Goal: Task Accomplishment & Management: Manage account settings

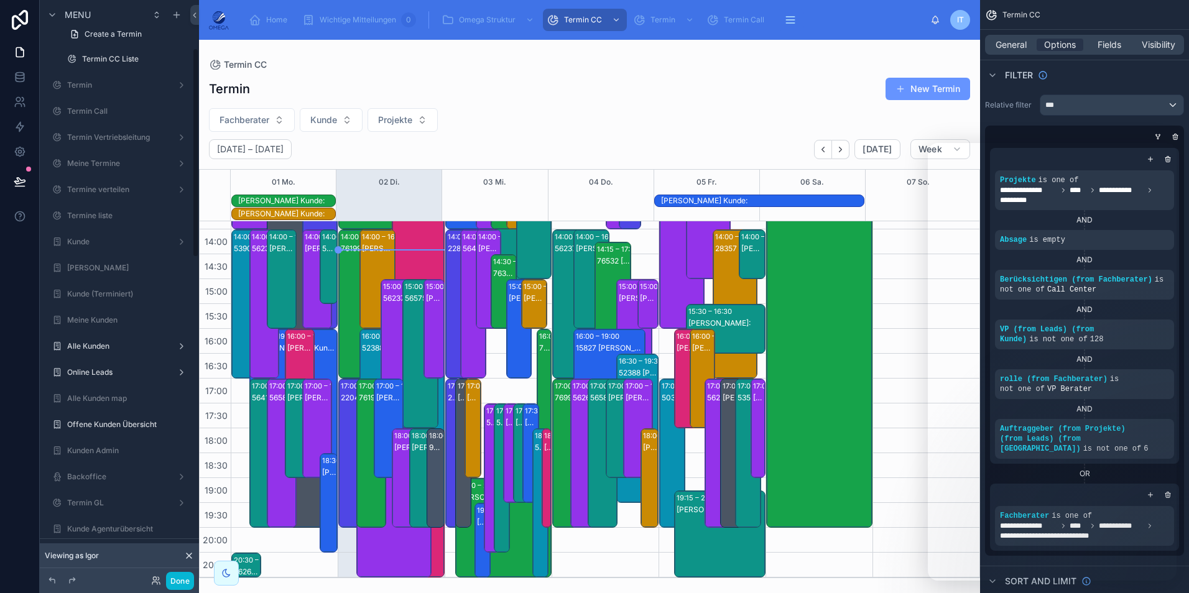
scroll to position [124, 0]
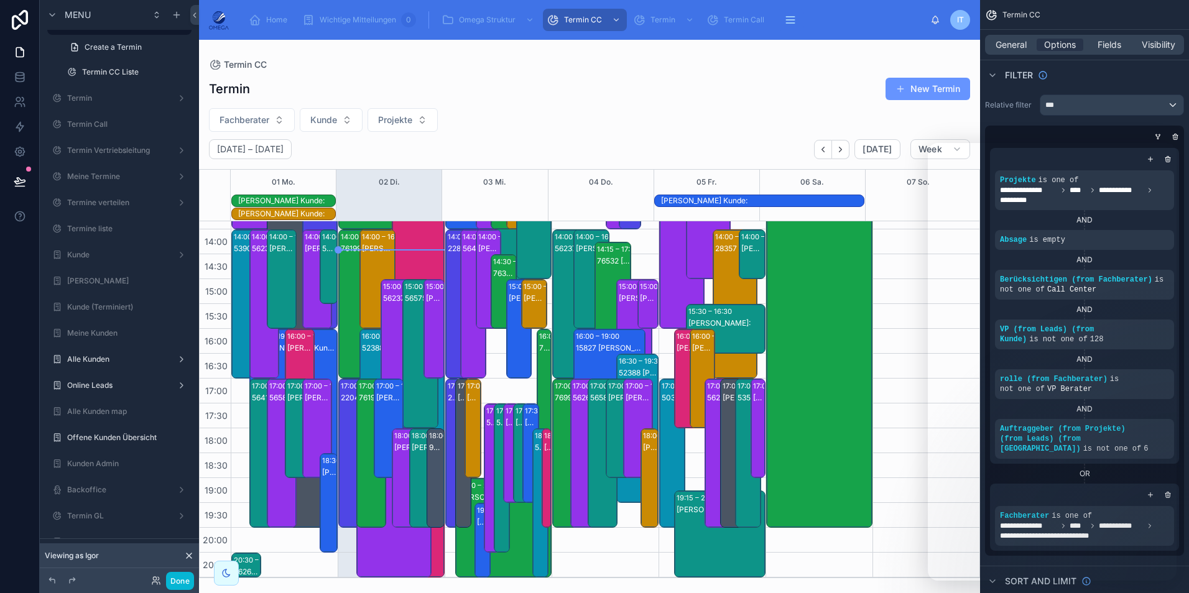
click at [627, 86] on div at bounding box center [589, 316] width 781 height 553
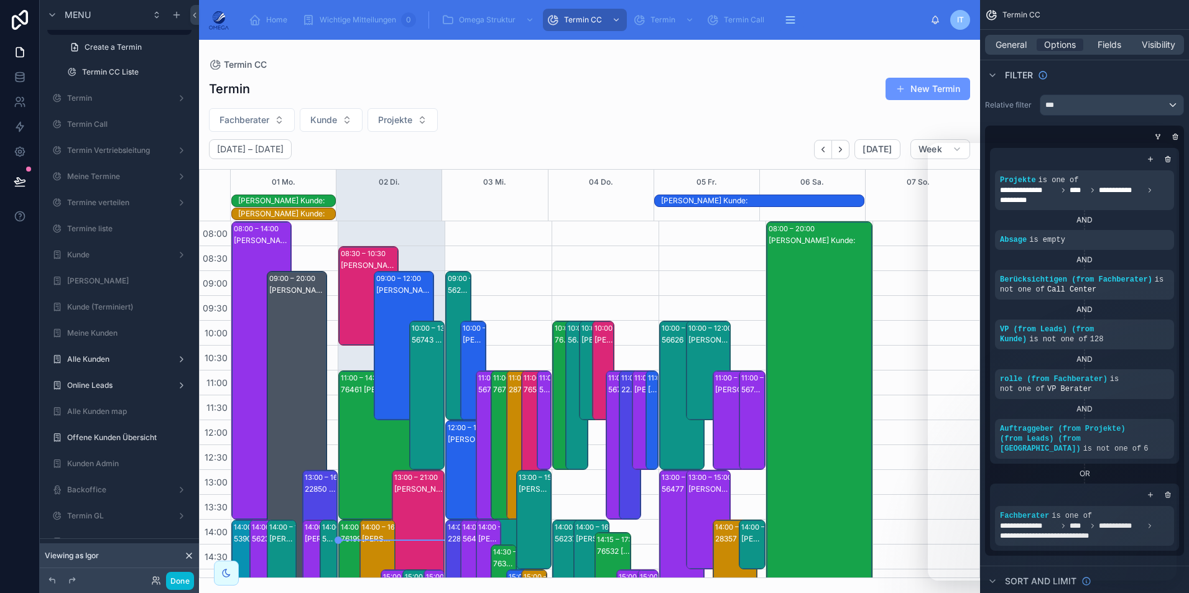
scroll to position [290, 0]
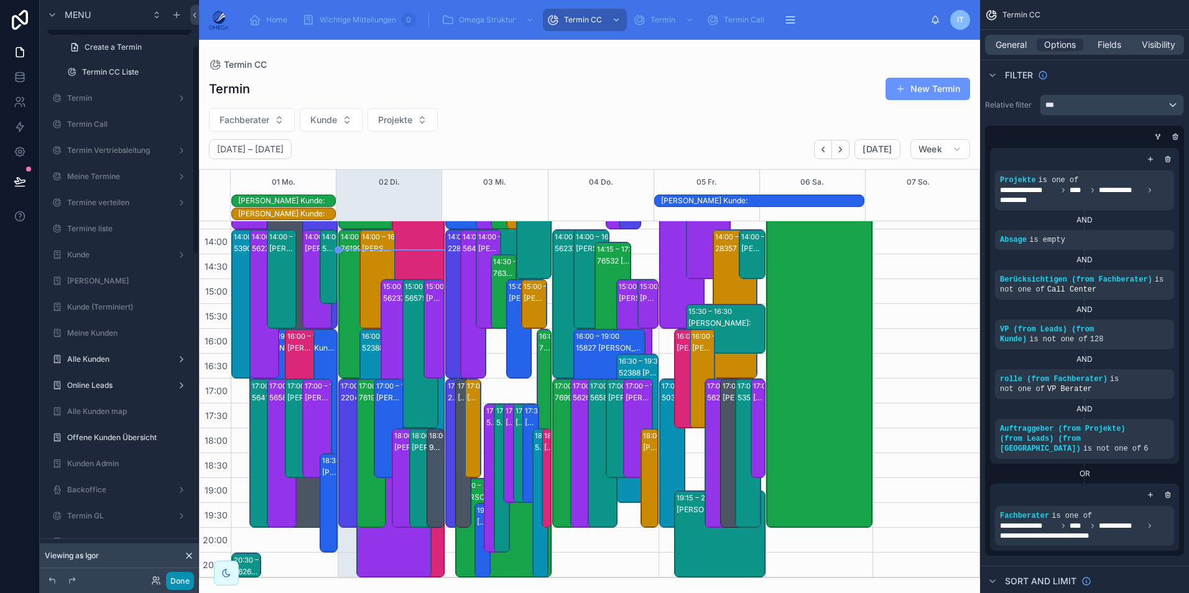
click at [185, 573] on button "Done" at bounding box center [180, 581] width 28 height 18
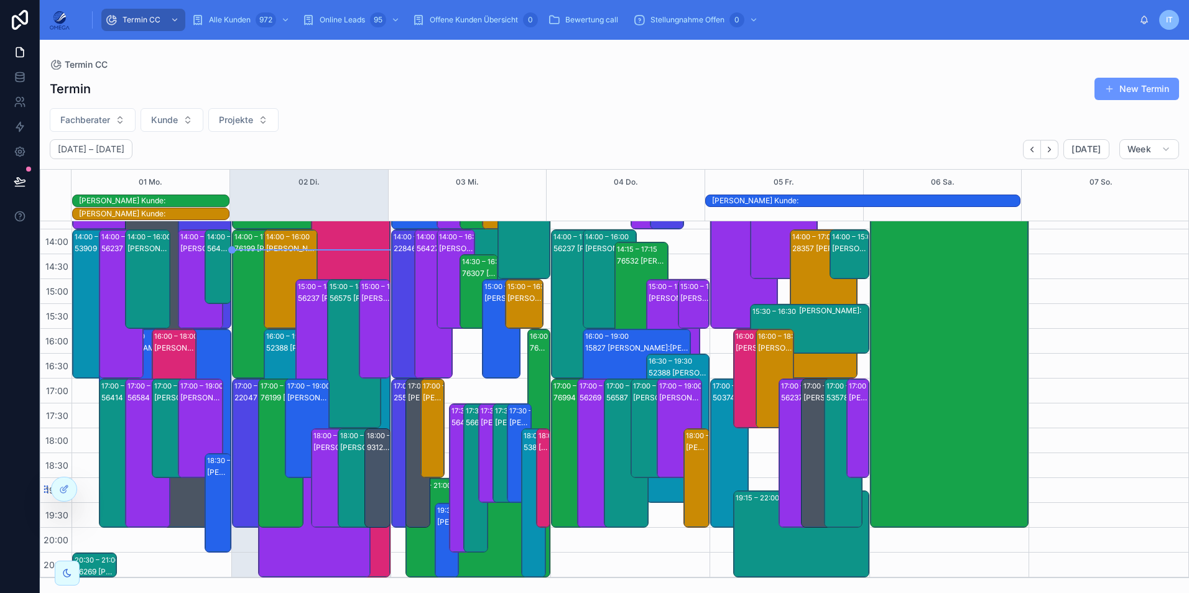
click at [1173, 21] on div "IT" at bounding box center [1169, 20] width 20 height 20
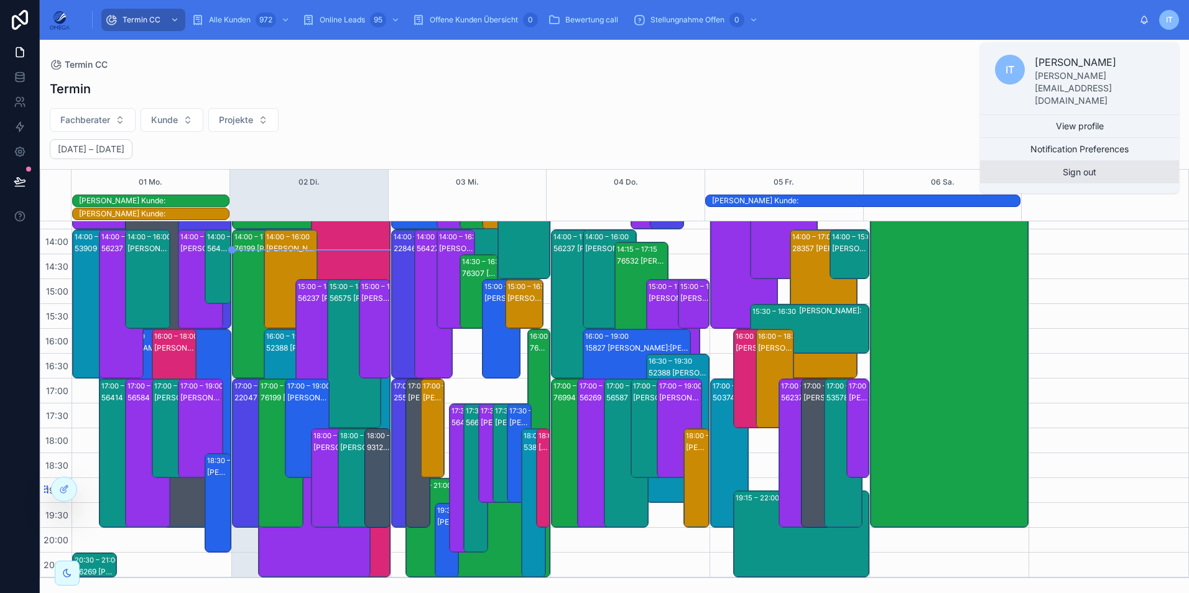
click at [1078, 161] on button "Sign out" at bounding box center [1079, 172] width 199 height 22
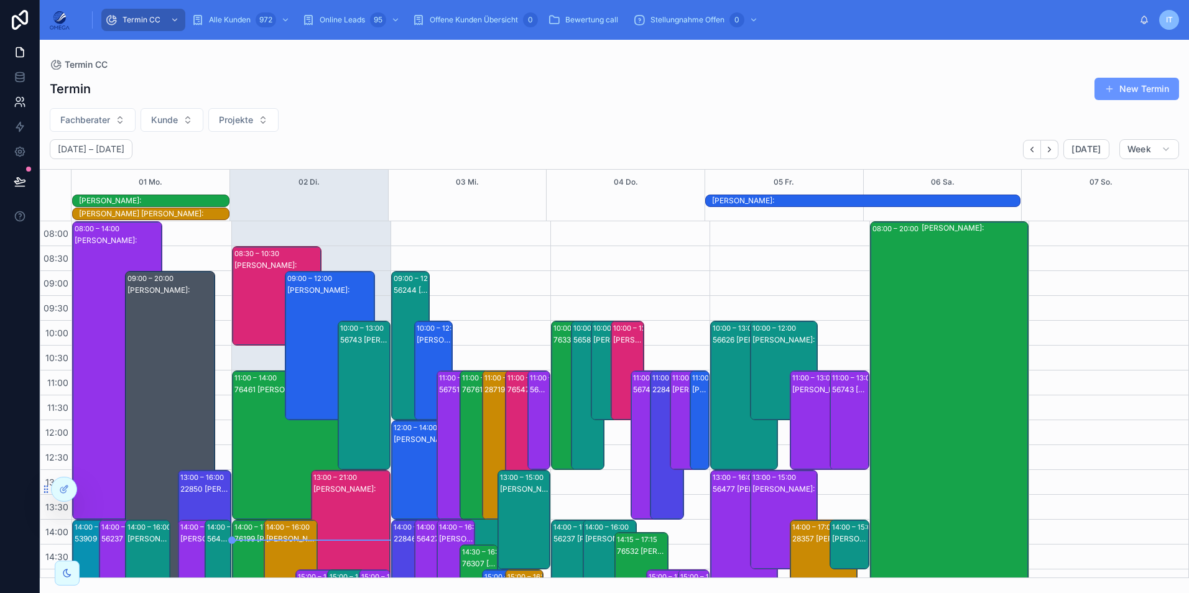
scroll to position [290, 0]
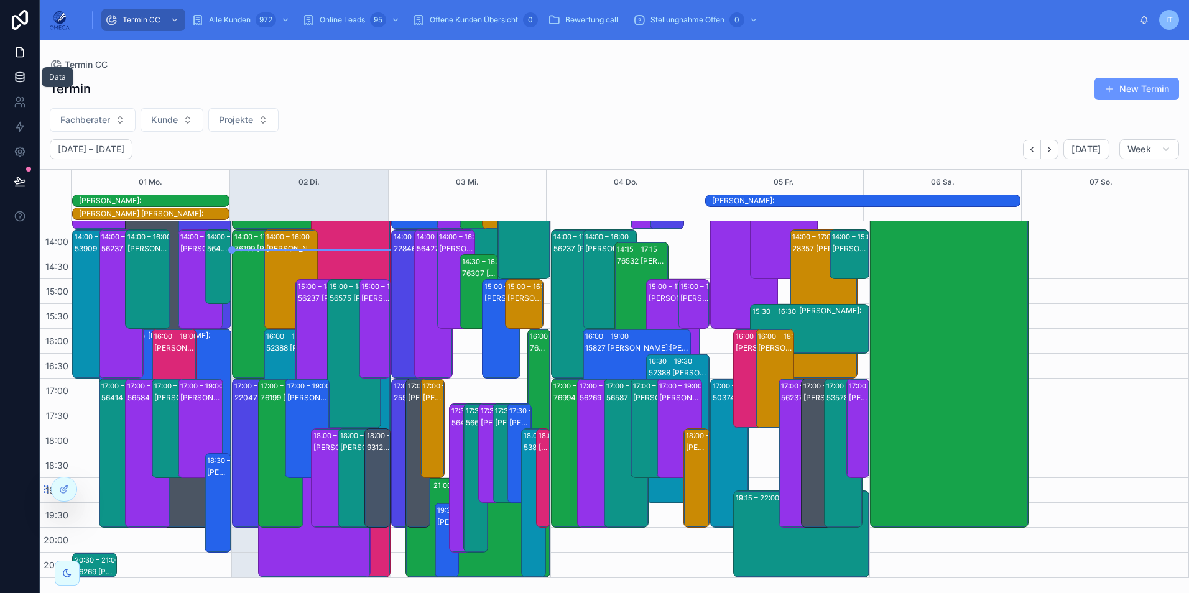
click at [29, 73] on link at bounding box center [19, 77] width 39 height 25
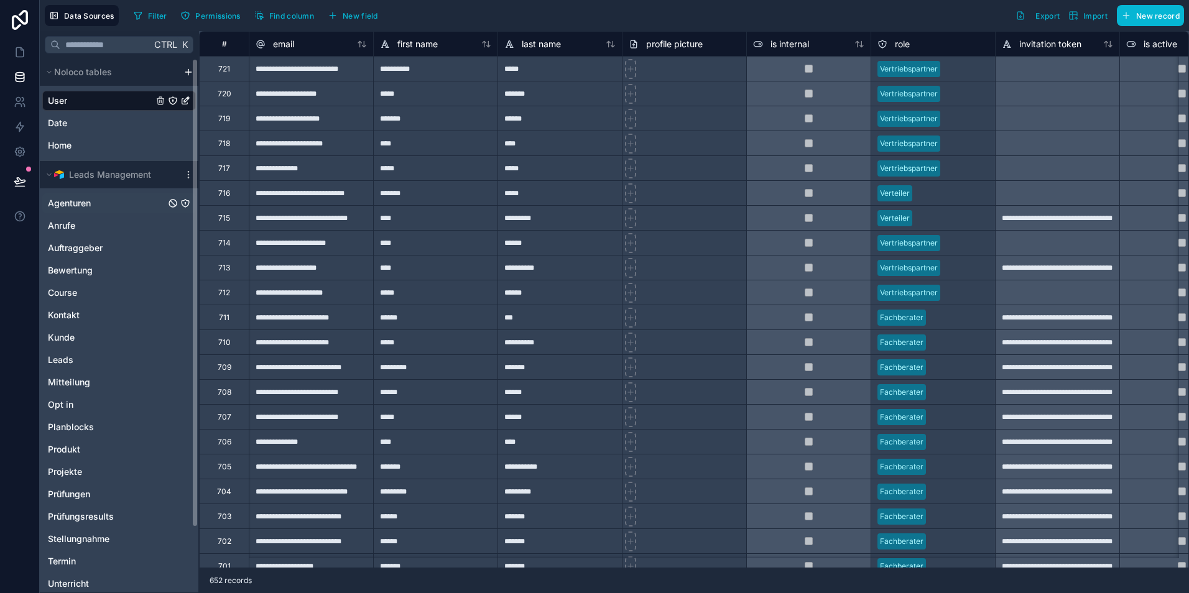
click at [92, 203] on div "Agenturen" at bounding box center [119, 203] width 154 height 20
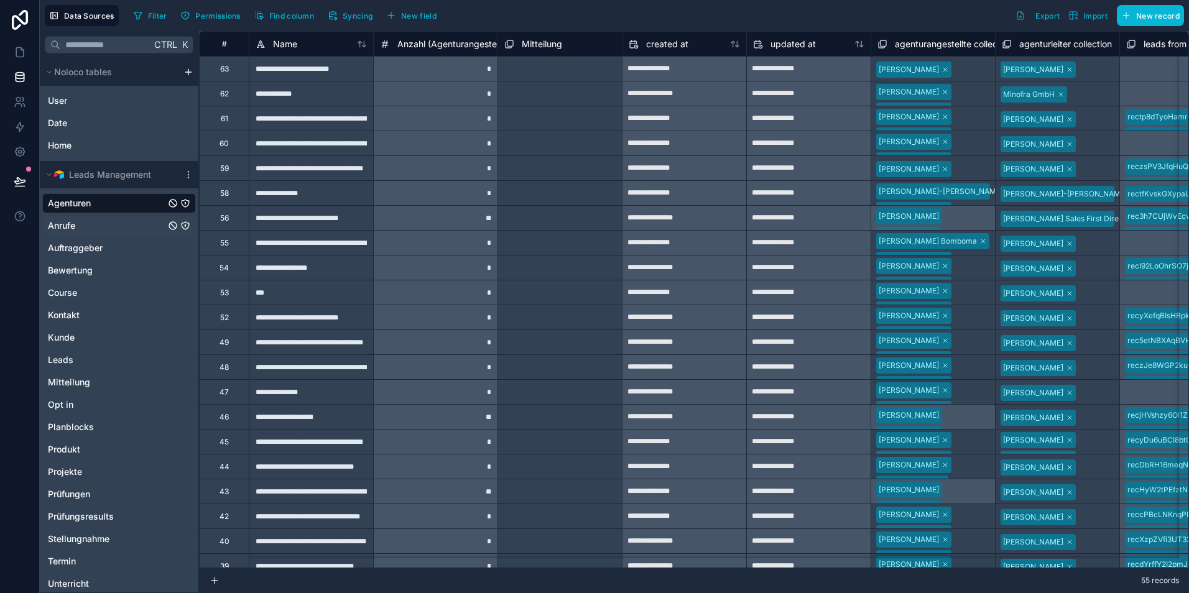
click at [97, 223] on div "Anrufe" at bounding box center [119, 226] width 154 height 20
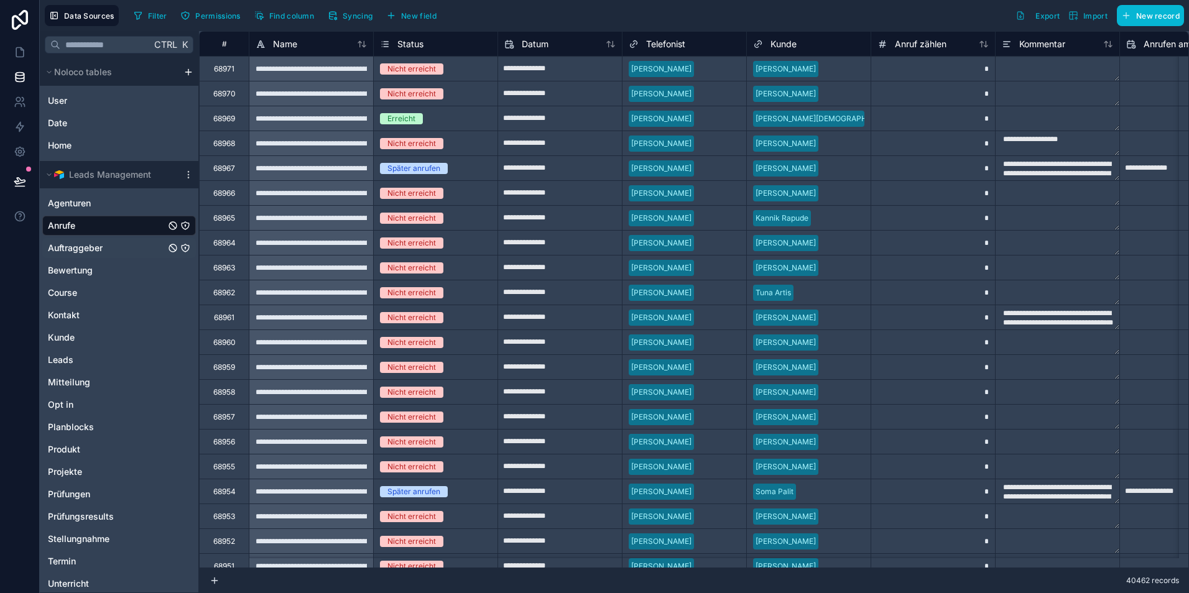
click at [106, 244] on div "Auftraggeber" at bounding box center [119, 248] width 154 height 20
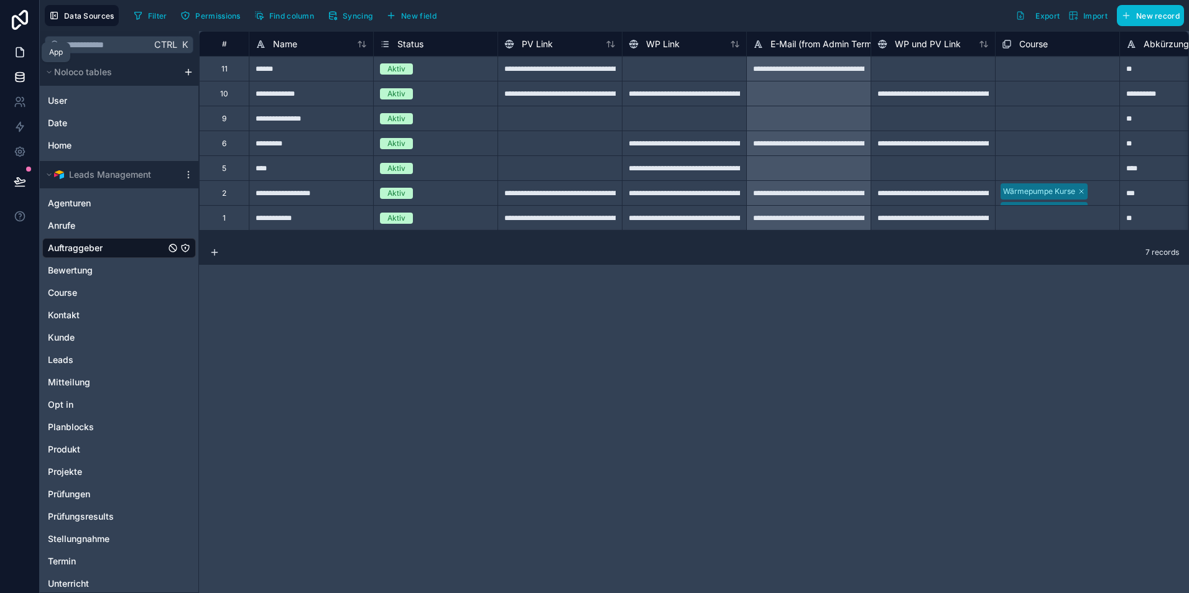
click at [17, 47] on icon at bounding box center [20, 52] width 12 height 12
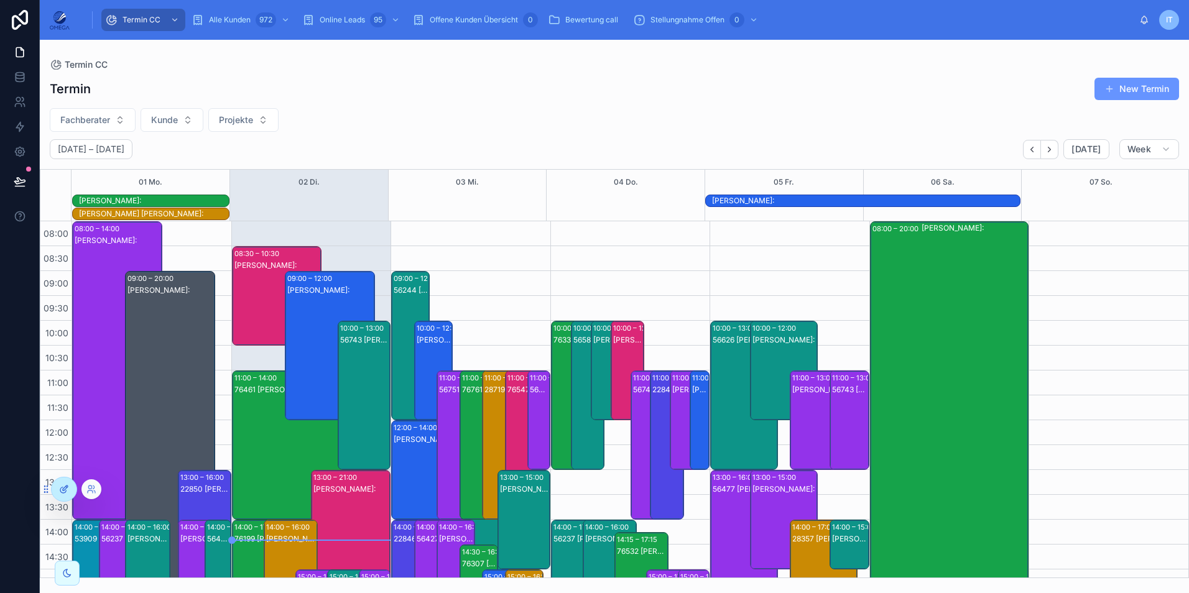
scroll to position [290, 0]
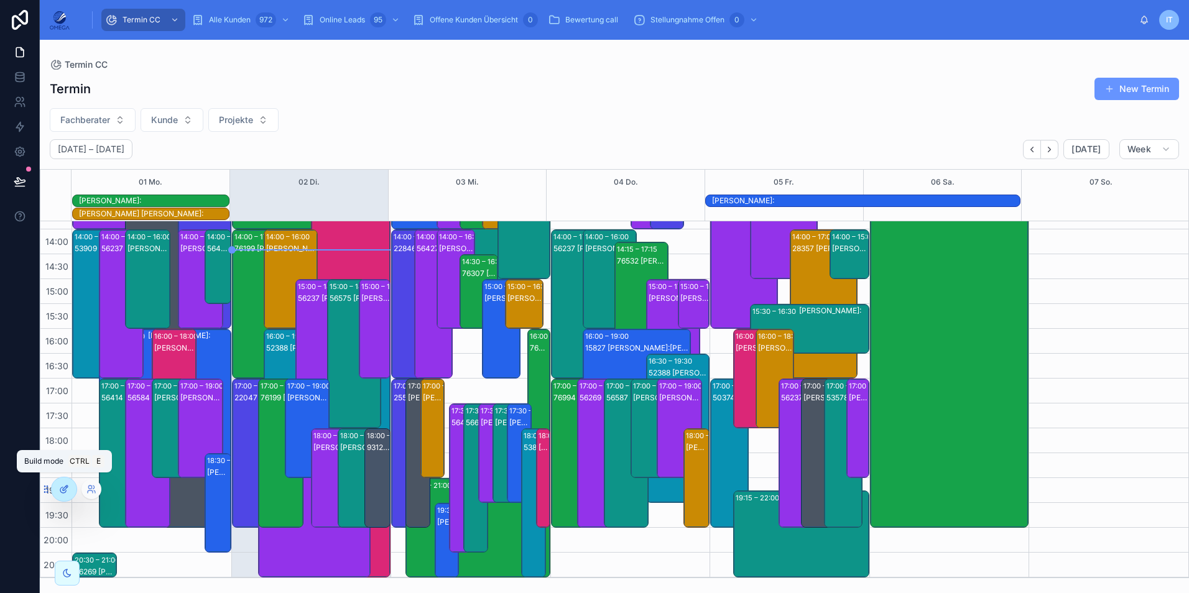
click at [67, 489] on icon at bounding box center [64, 489] width 10 height 10
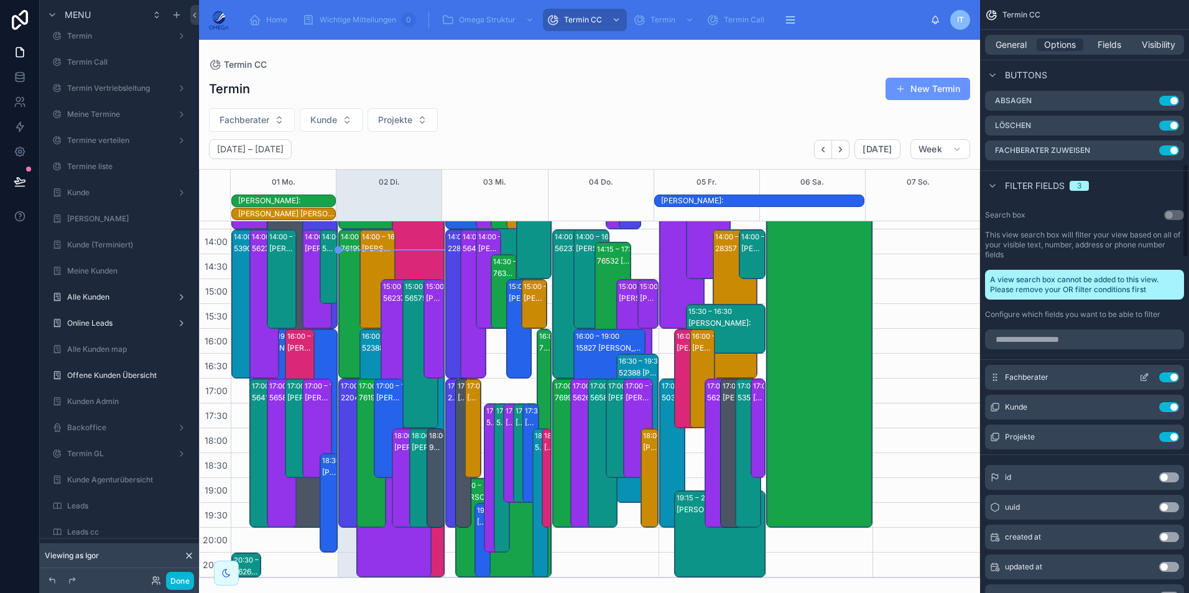
scroll to position [1119, 0]
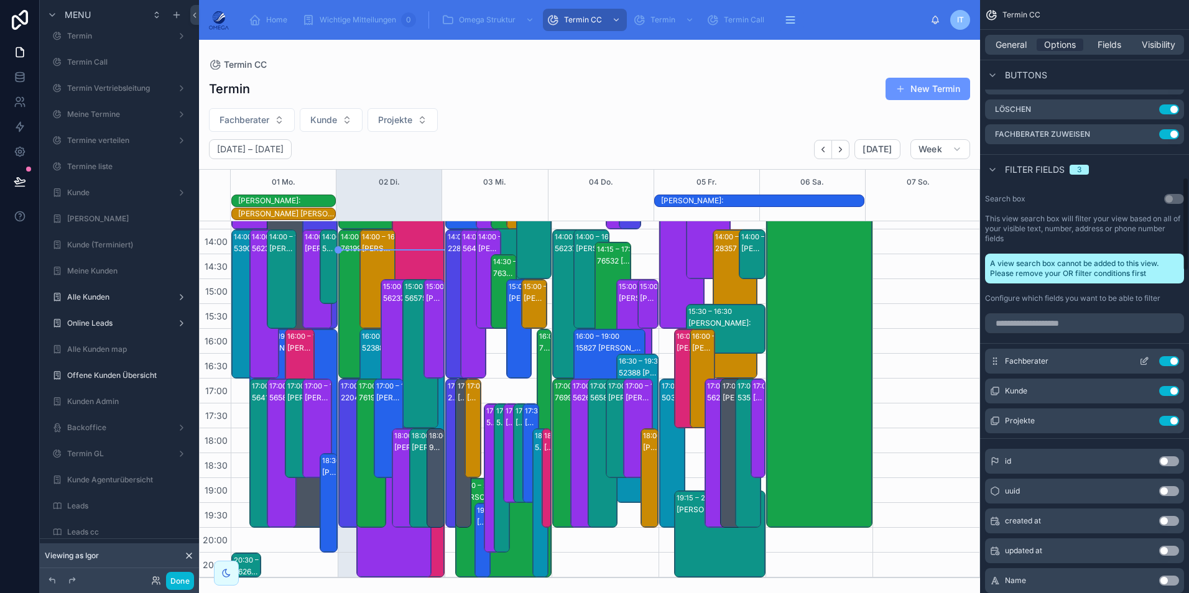
click at [1145, 358] on icon "scrollable content" at bounding box center [1145, 360] width 5 height 5
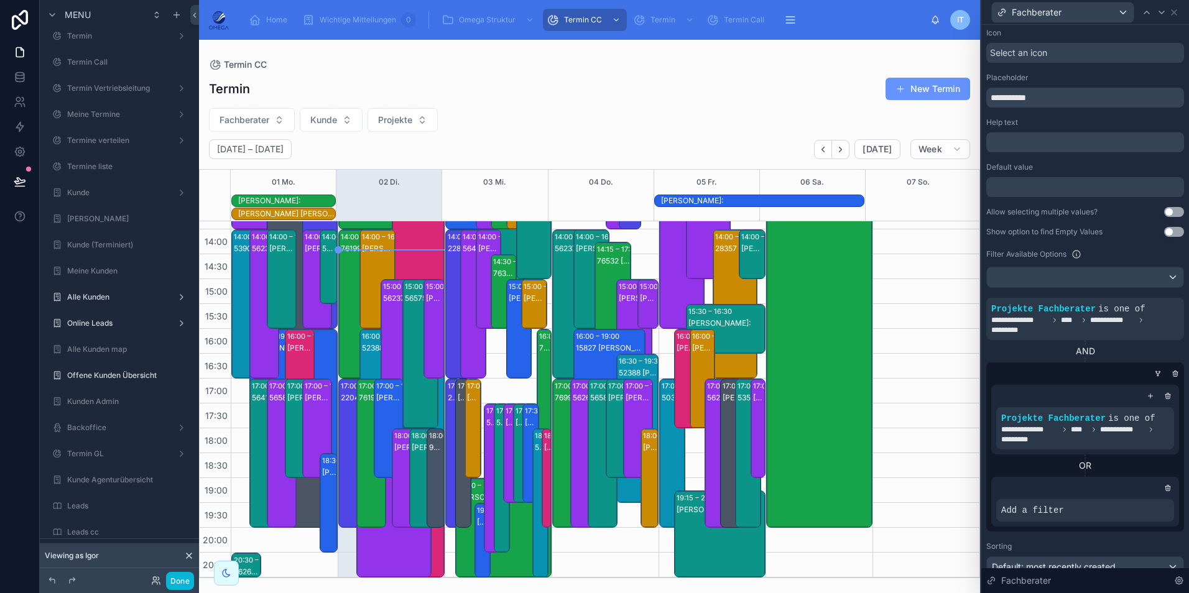
scroll to position [124, 0]
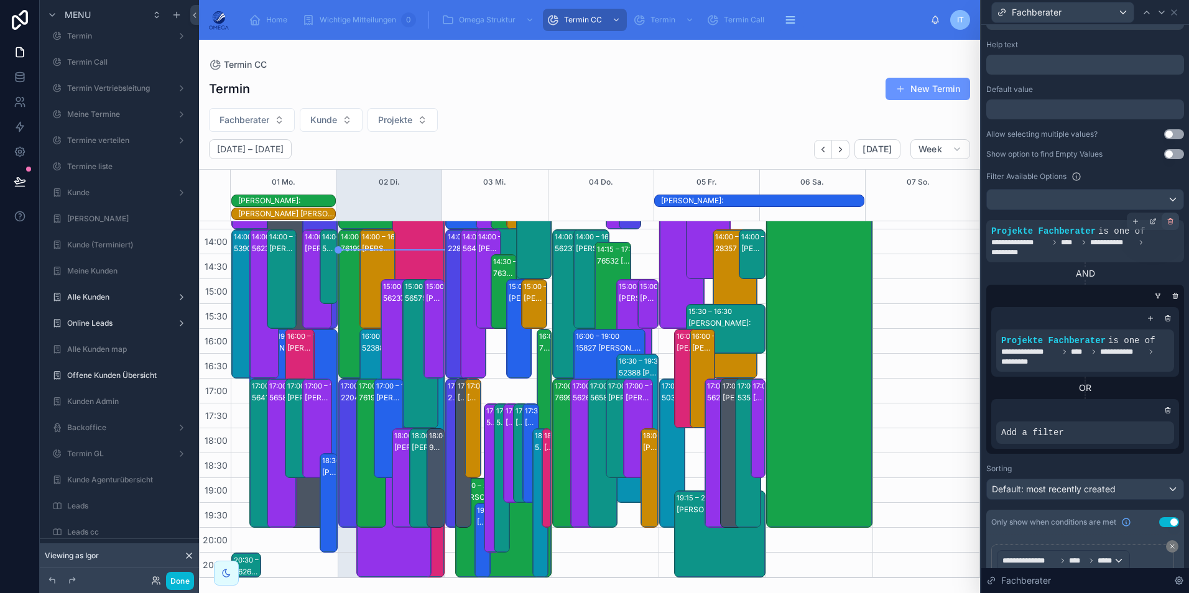
click at [1170, 220] on icon at bounding box center [1171, 219] width 2 height 1
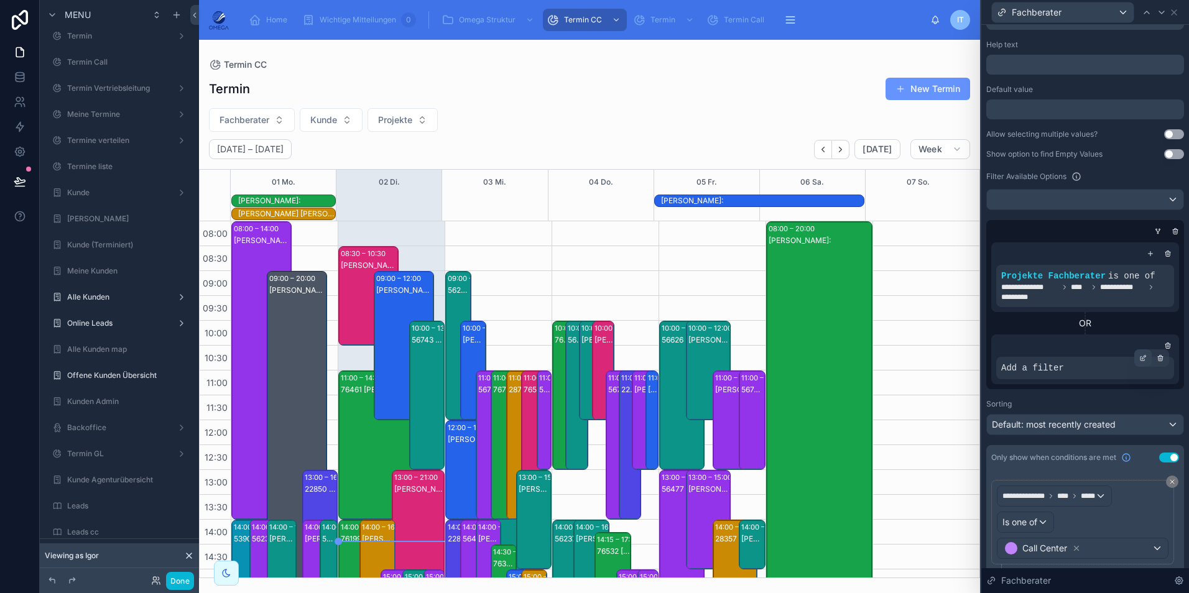
scroll to position [290, 0]
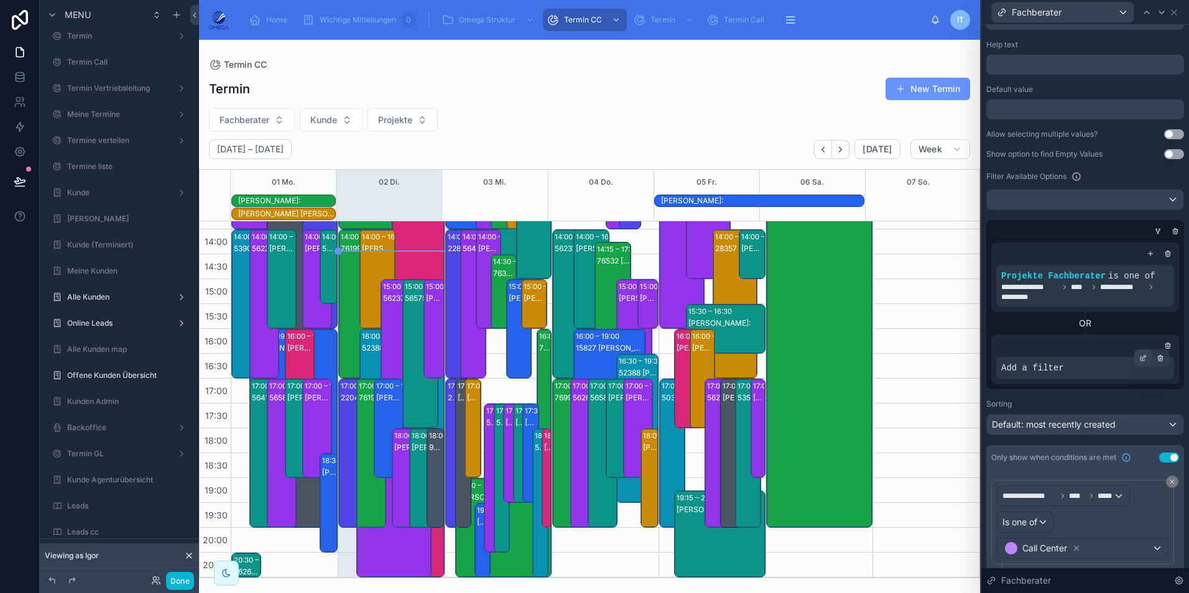
click at [1139, 357] on icon at bounding box center [1142, 357] width 7 height 7
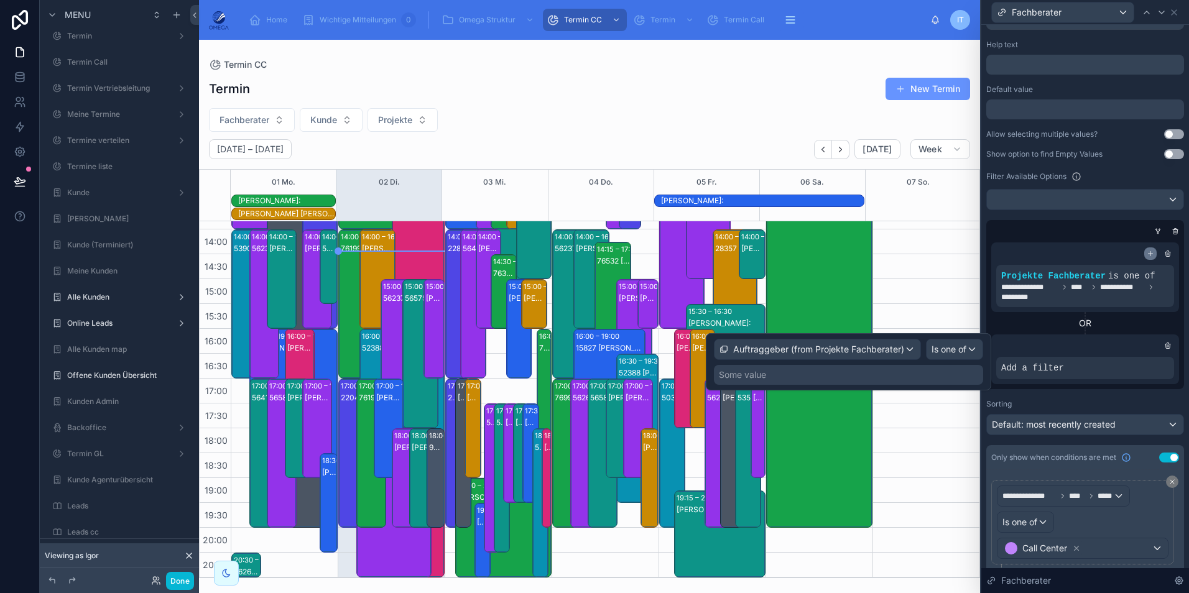
click at [1147, 251] on icon at bounding box center [1150, 253] width 7 height 7
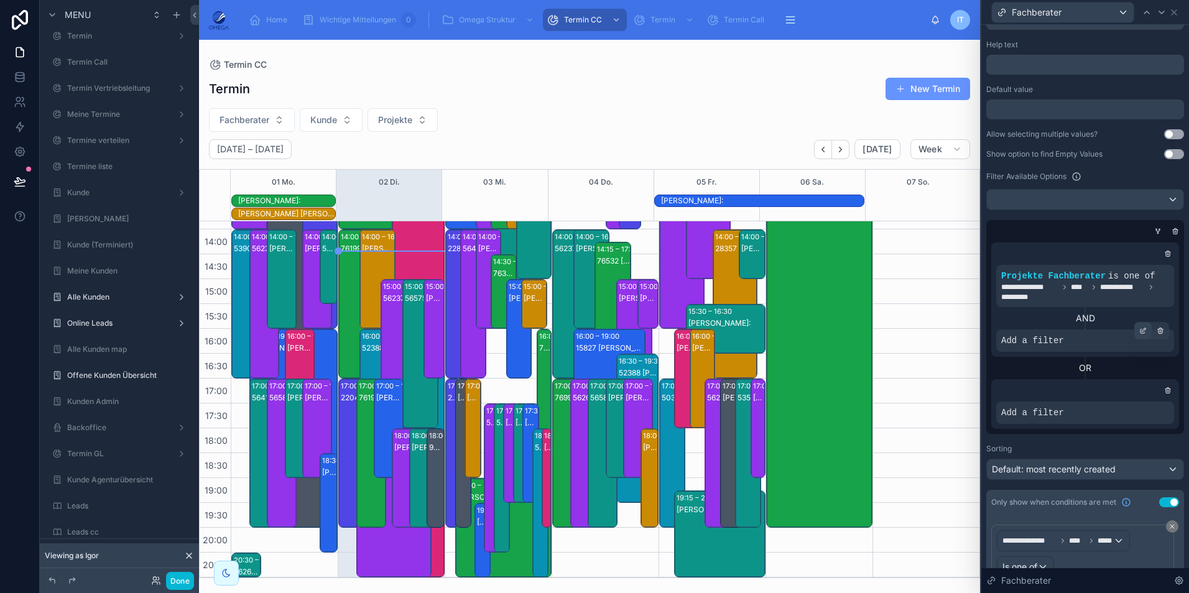
click at [1139, 332] on icon at bounding box center [1142, 330] width 7 height 7
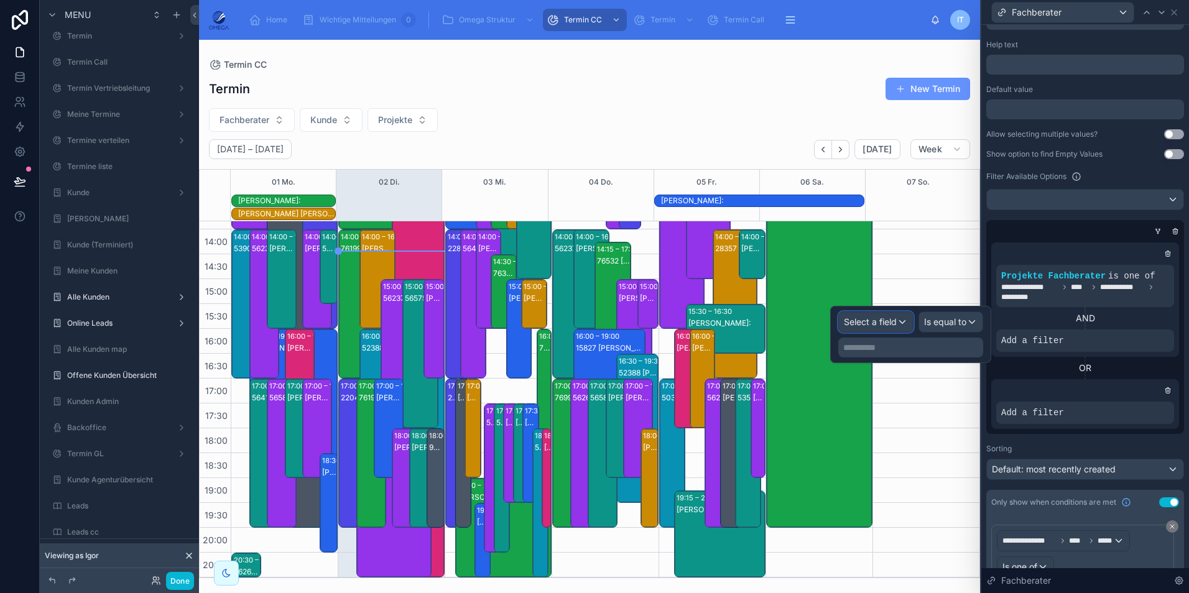
click at [855, 323] on span "Select a field" at bounding box center [870, 322] width 53 height 11
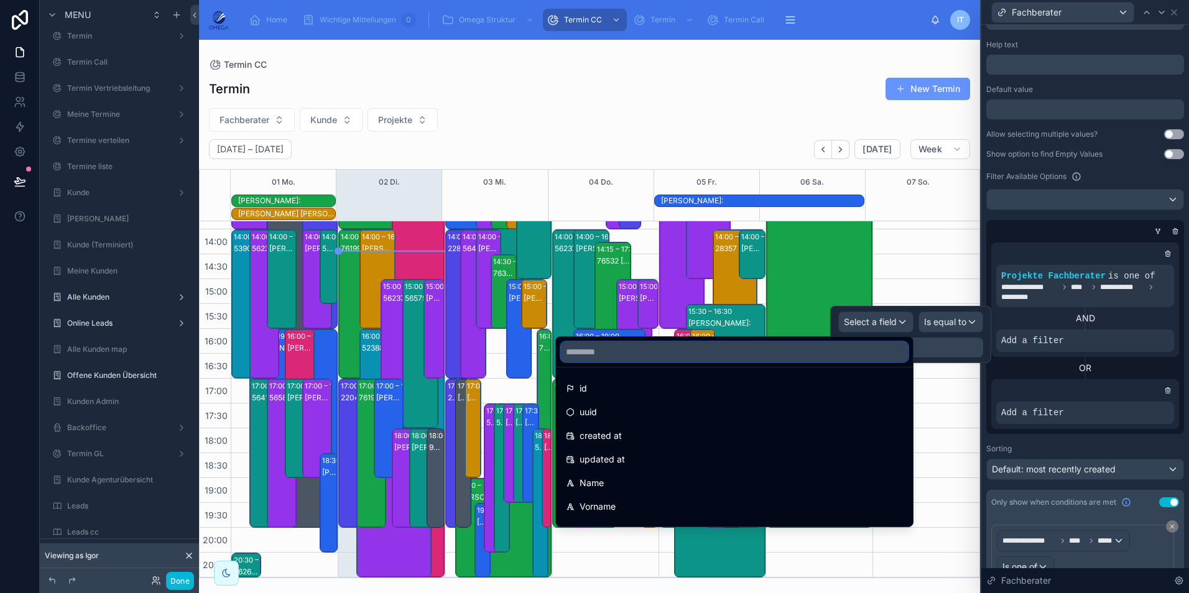
click at [703, 353] on input "text" at bounding box center [734, 352] width 347 height 20
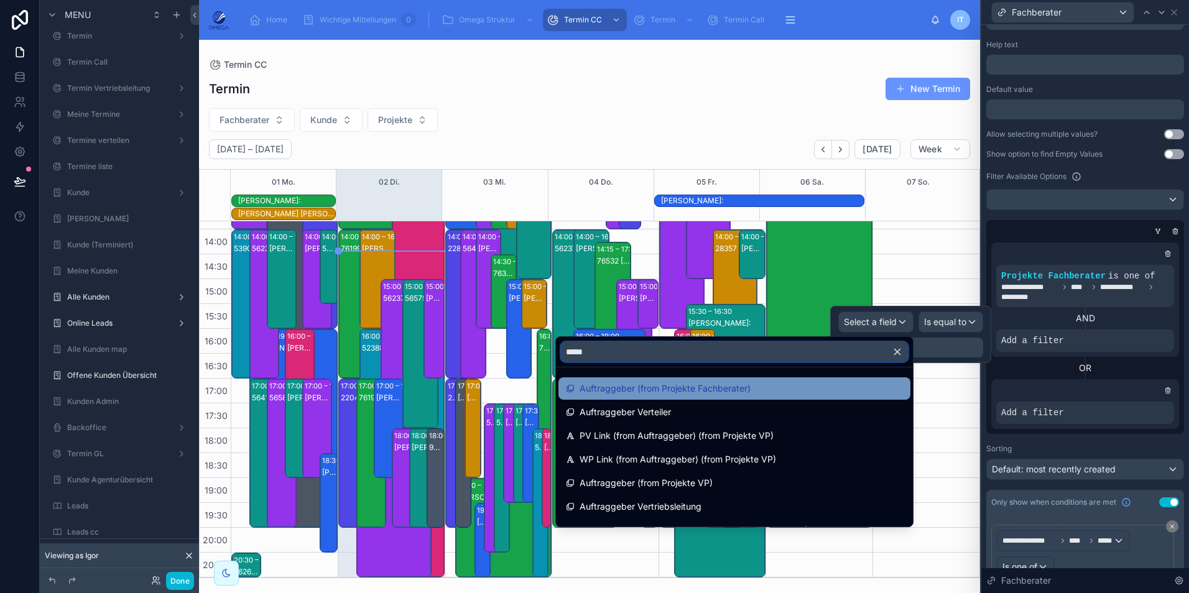
type input "*****"
click at [700, 390] on span "Auftraggeber (from Projekte Fachberater)" at bounding box center [665, 388] width 171 height 15
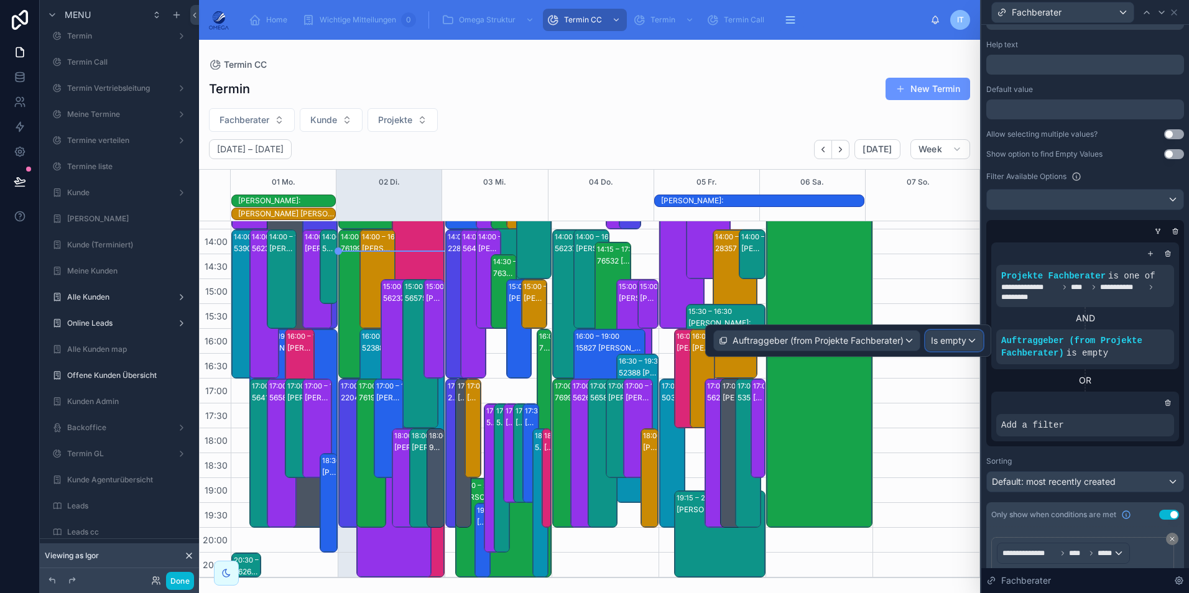
click at [965, 340] on span "Is empty" at bounding box center [948, 341] width 35 height 12
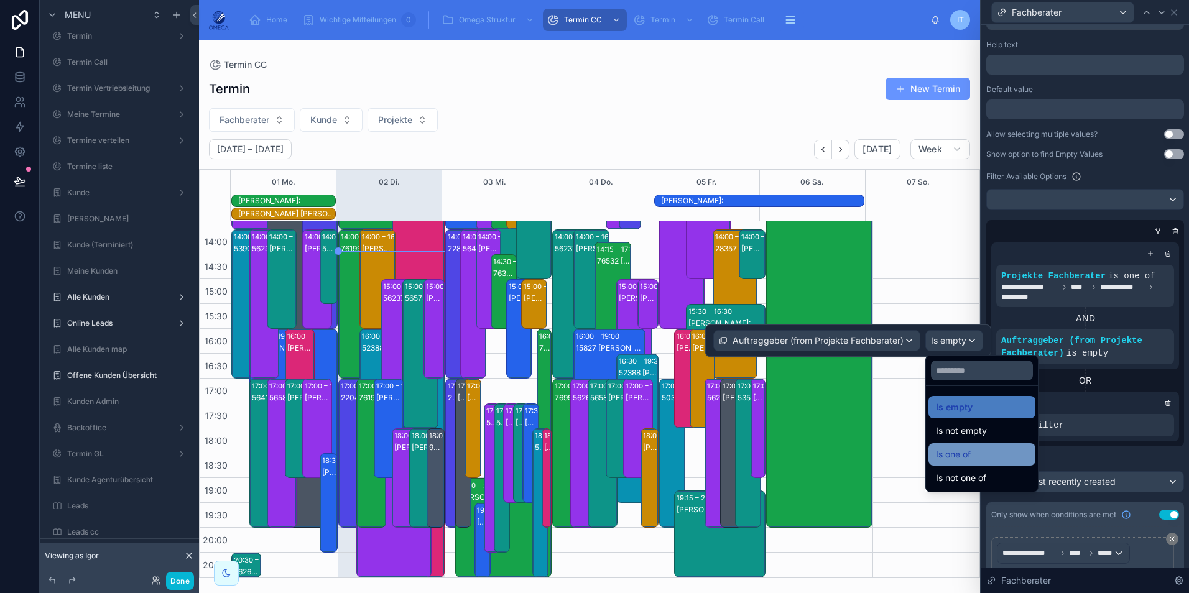
click at [983, 455] on div "Is one of" at bounding box center [982, 454] width 92 height 15
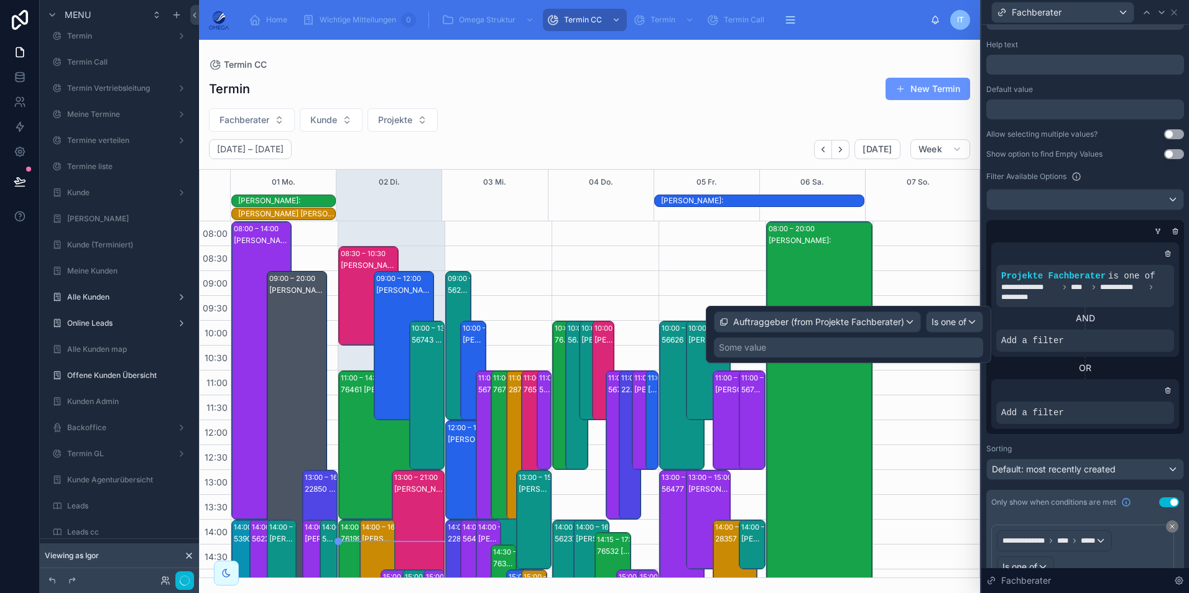
click at [854, 352] on div "Some value" at bounding box center [848, 348] width 269 height 20
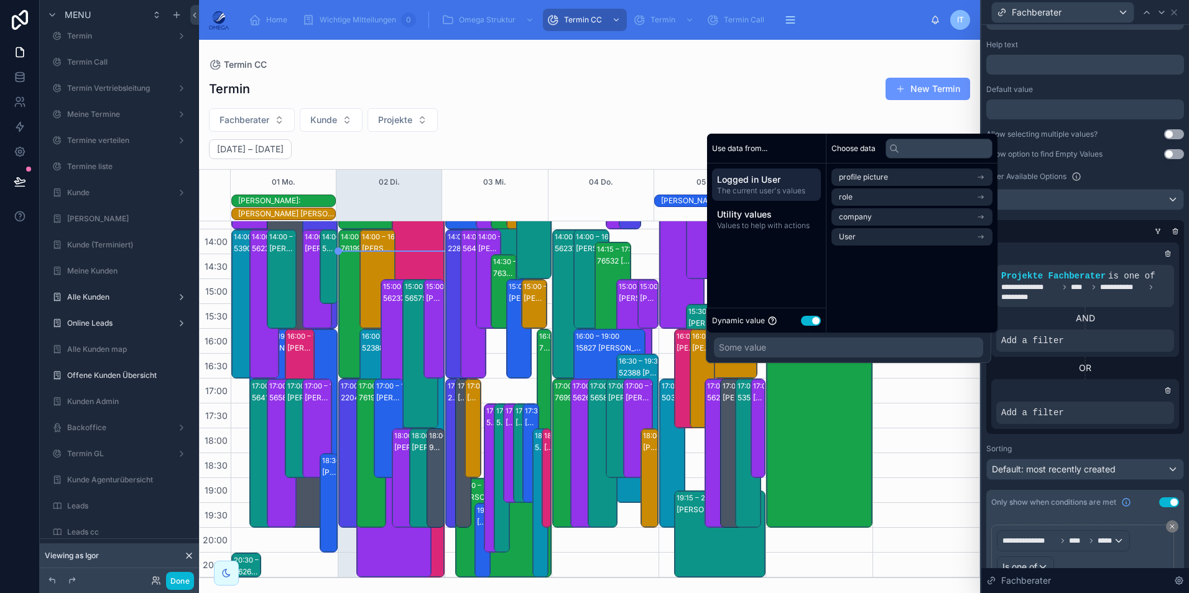
click at [1145, 356] on div "**********" at bounding box center [1085, 300] width 188 height 114
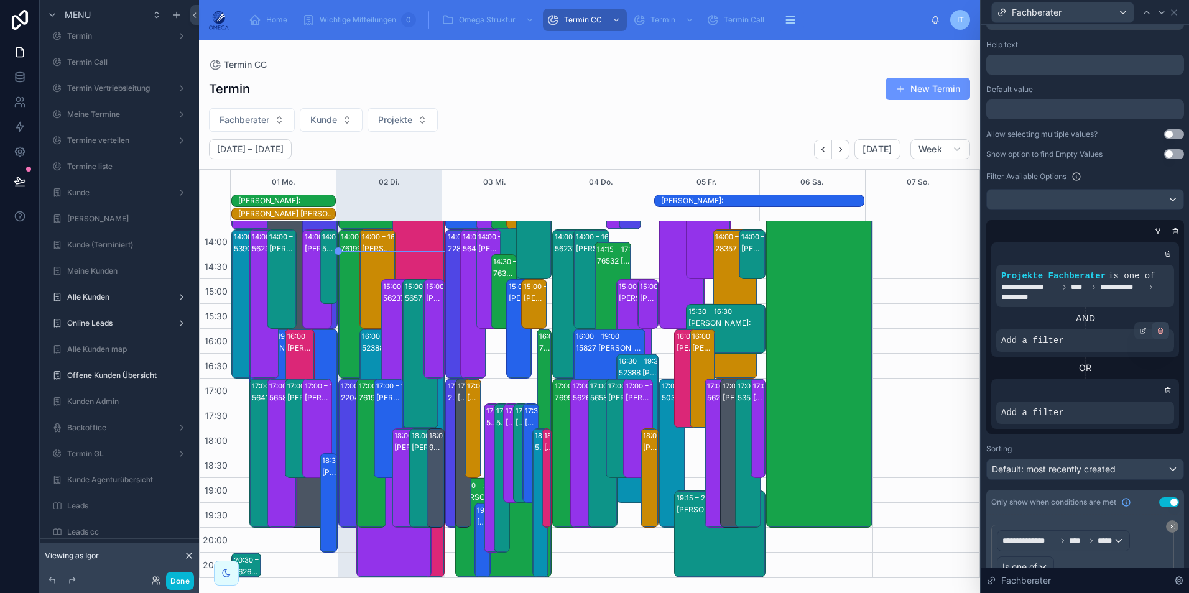
click at [1159, 333] on icon at bounding box center [1161, 332] width 4 height 4
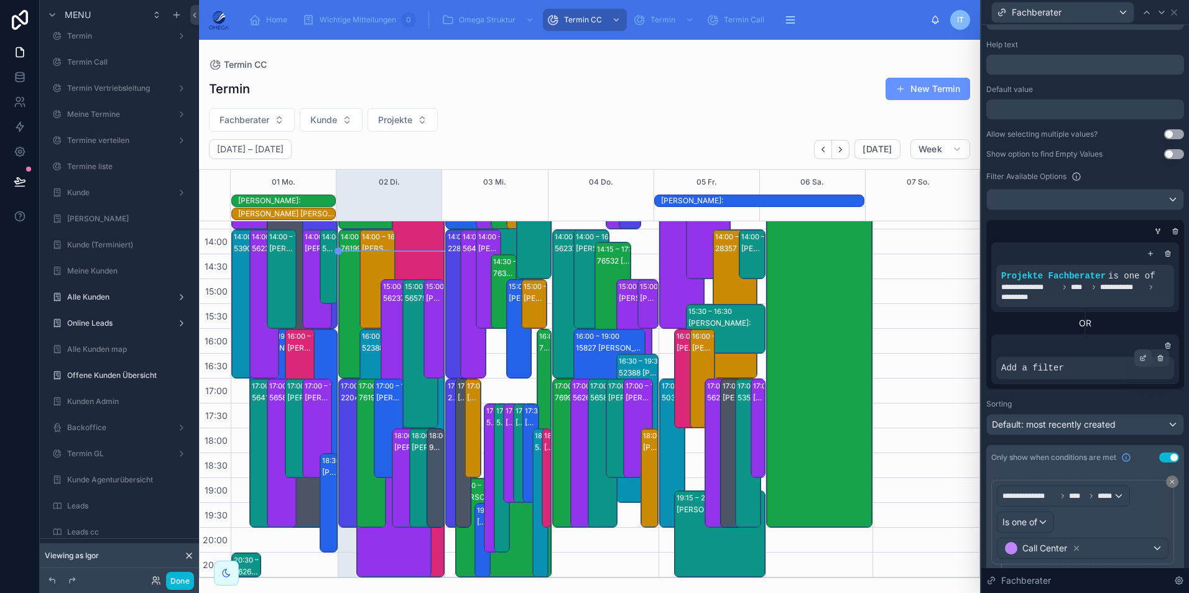
click at [1142, 359] on icon at bounding box center [1144, 357] width 4 height 4
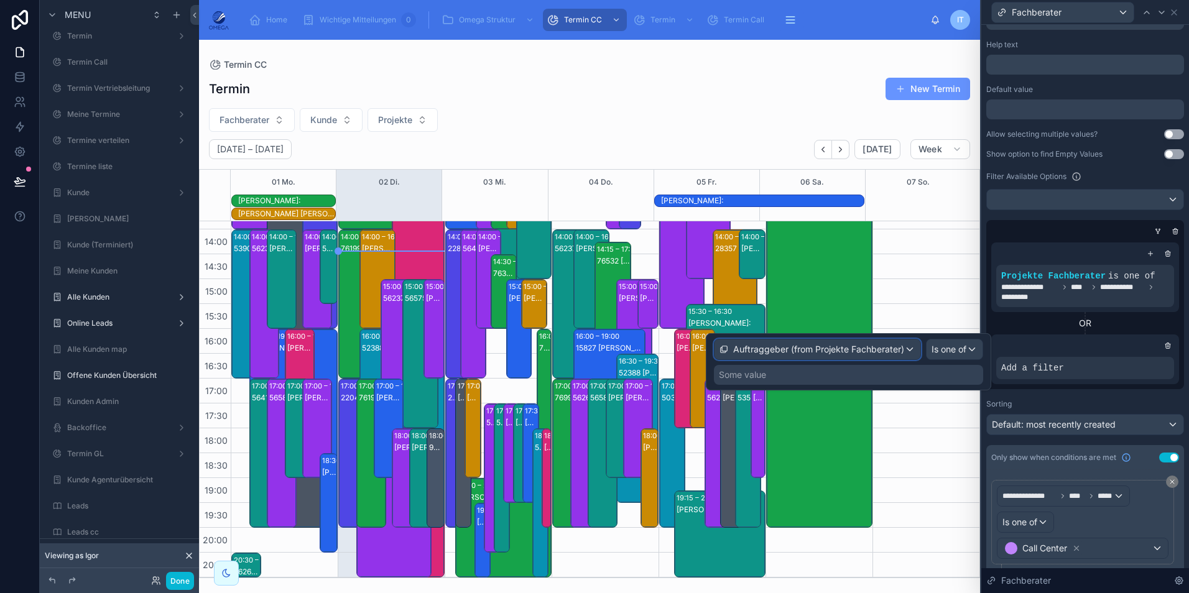
click at [822, 348] on span "Auftraggeber (from Projekte Fachberater)" at bounding box center [818, 349] width 171 height 12
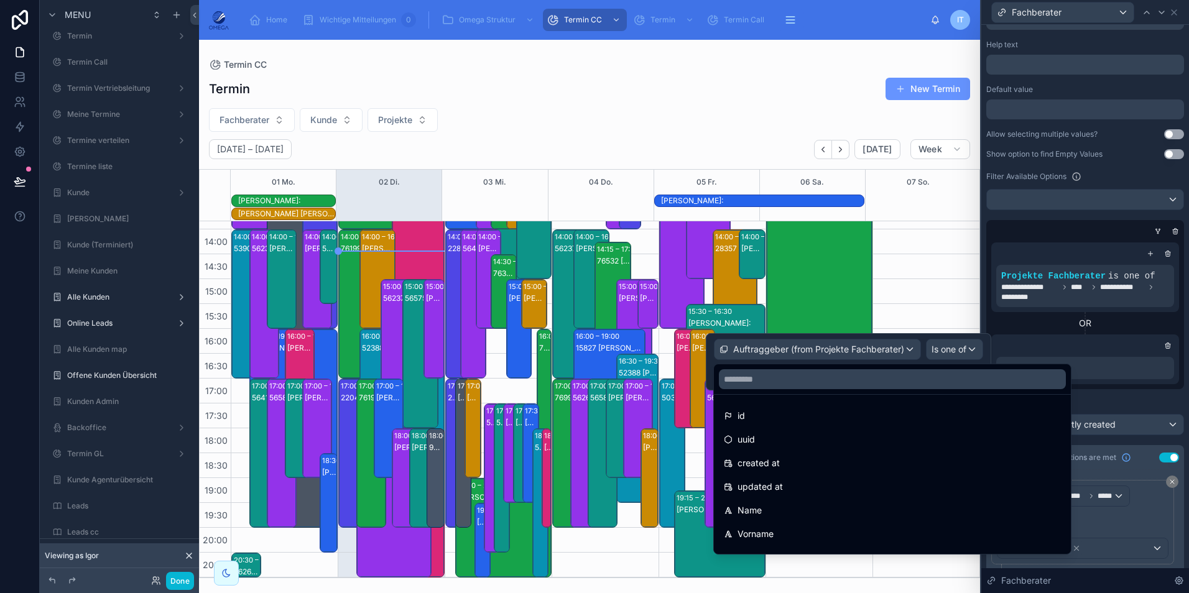
click at [960, 351] on div at bounding box center [848, 361] width 285 height 57
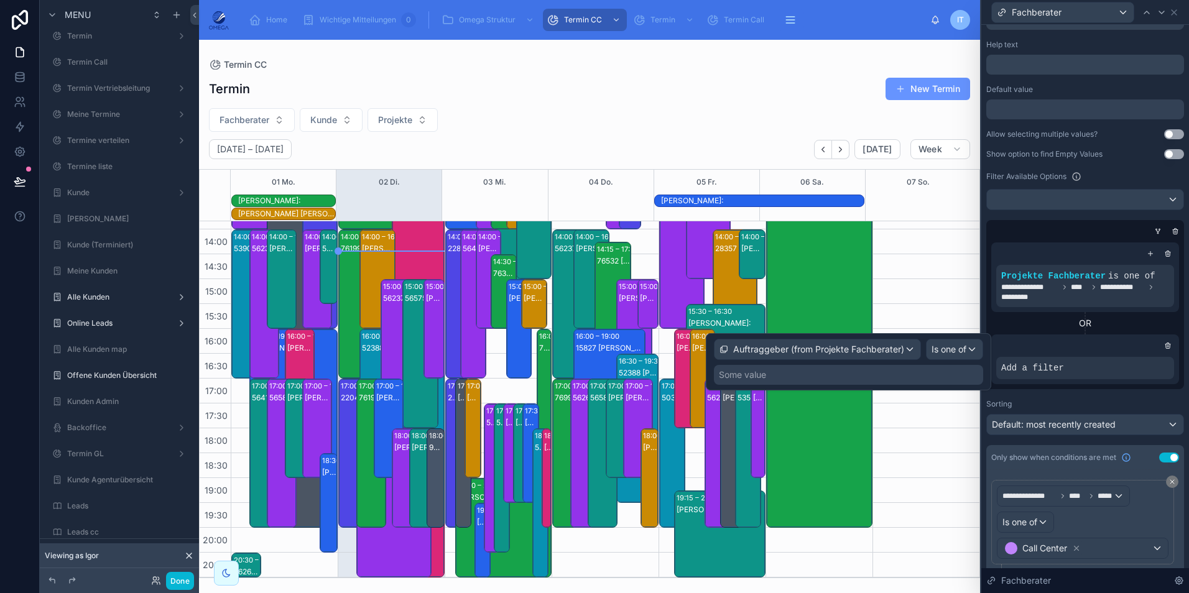
click at [890, 372] on div "Some value" at bounding box center [848, 375] width 269 height 20
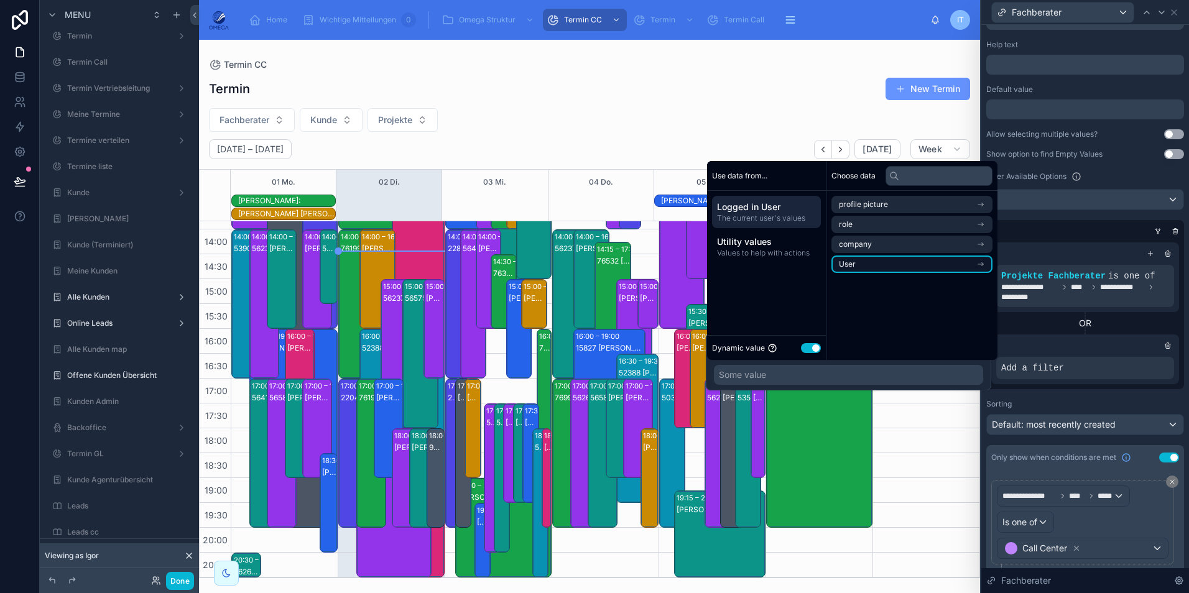
click at [876, 264] on li "User" at bounding box center [911, 264] width 161 height 17
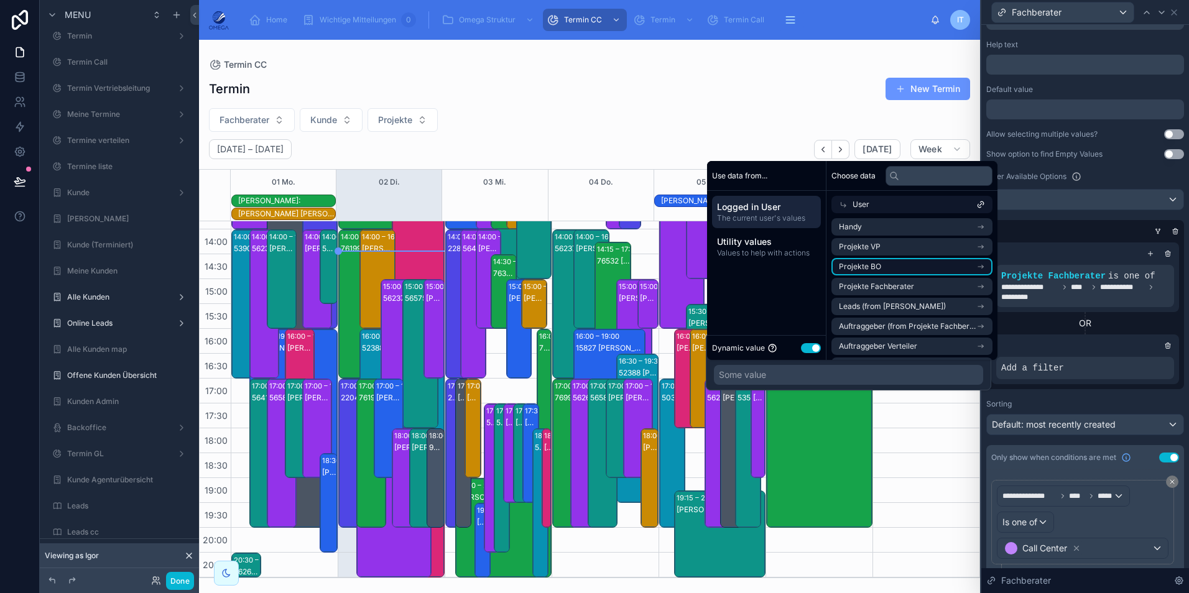
click at [894, 268] on li "Projekte BO" at bounding box center [911, 266] width 161 height 17
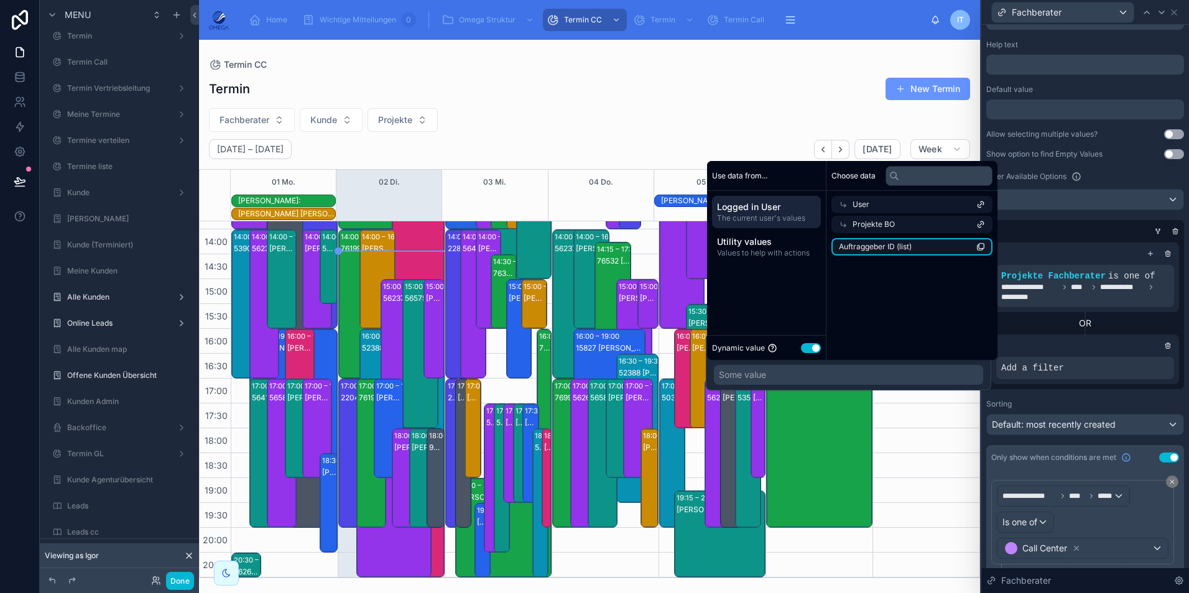
click at [895, 254] on li "Auftraggeber ID (list)" at bounding box center [911, 246] width 161 height 17
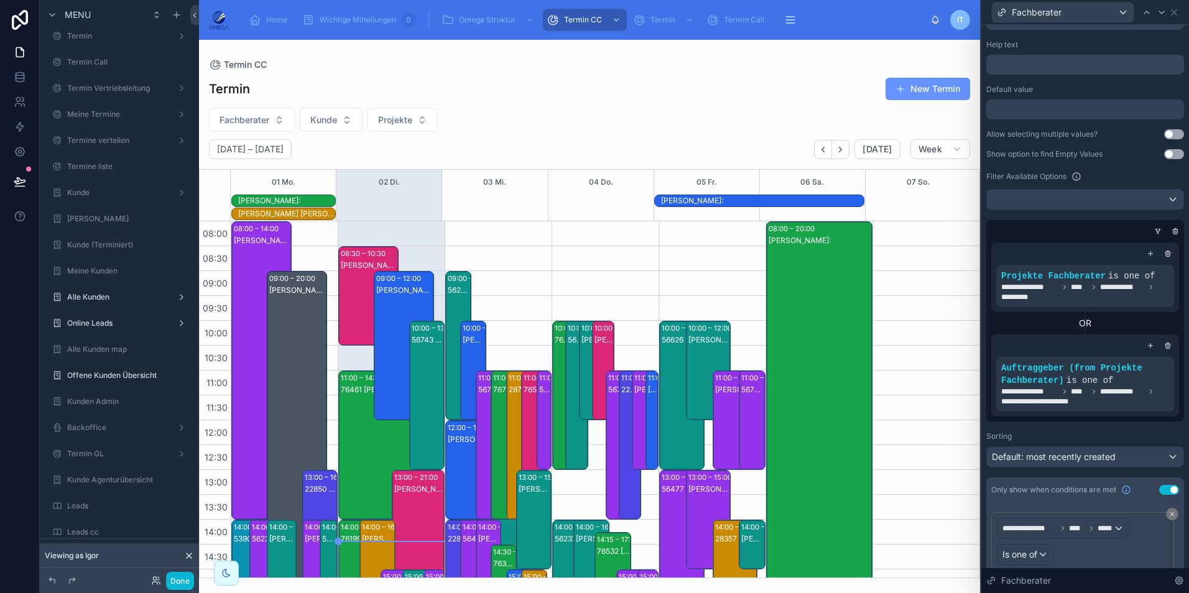
click at [1101, 423] on div "**********" at bounding box center [1085, 270] width 198 height 730
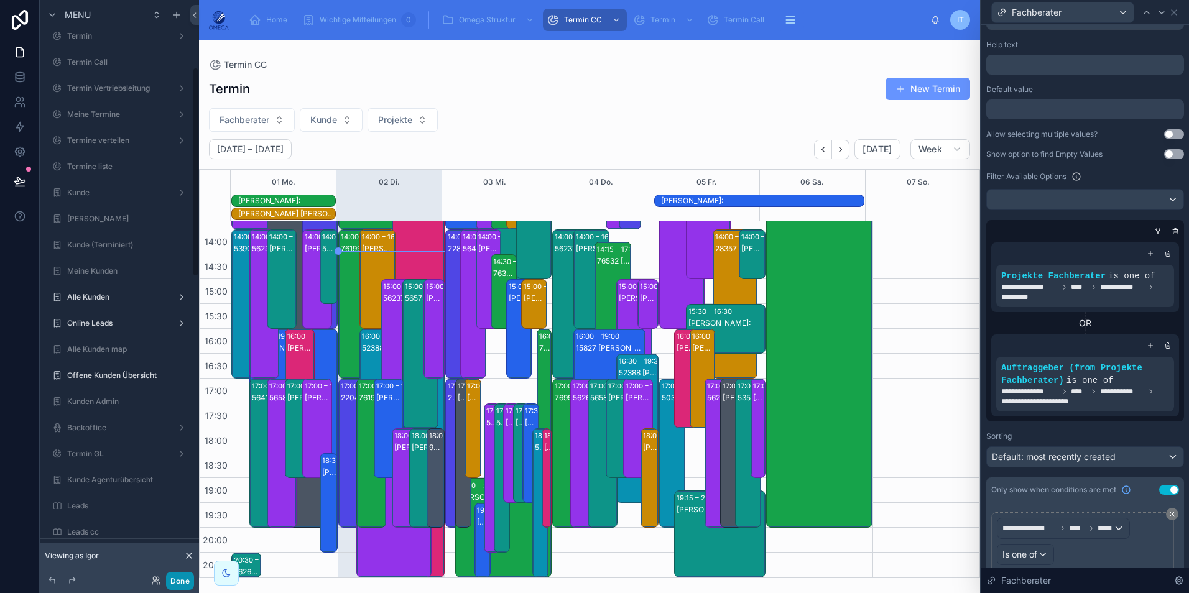
click at [177, 582] on button "Done" at bounding box center [180, 581] width 28 height 18
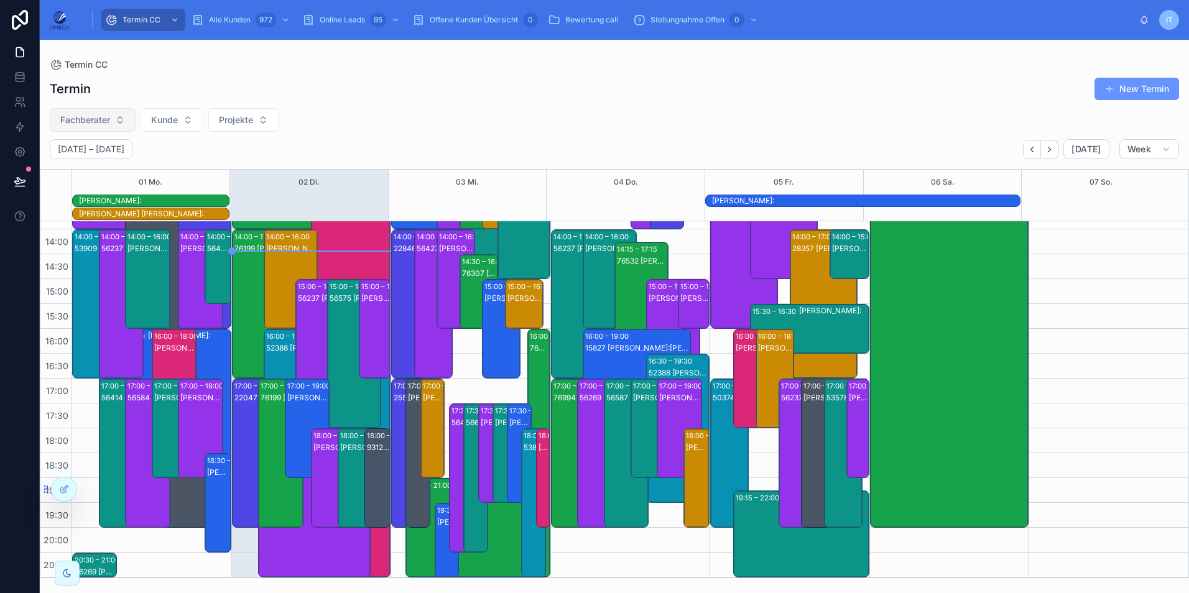
click at [102, 123] on span "Fachberater" at bounding box center [85, 120] width 50 height 12
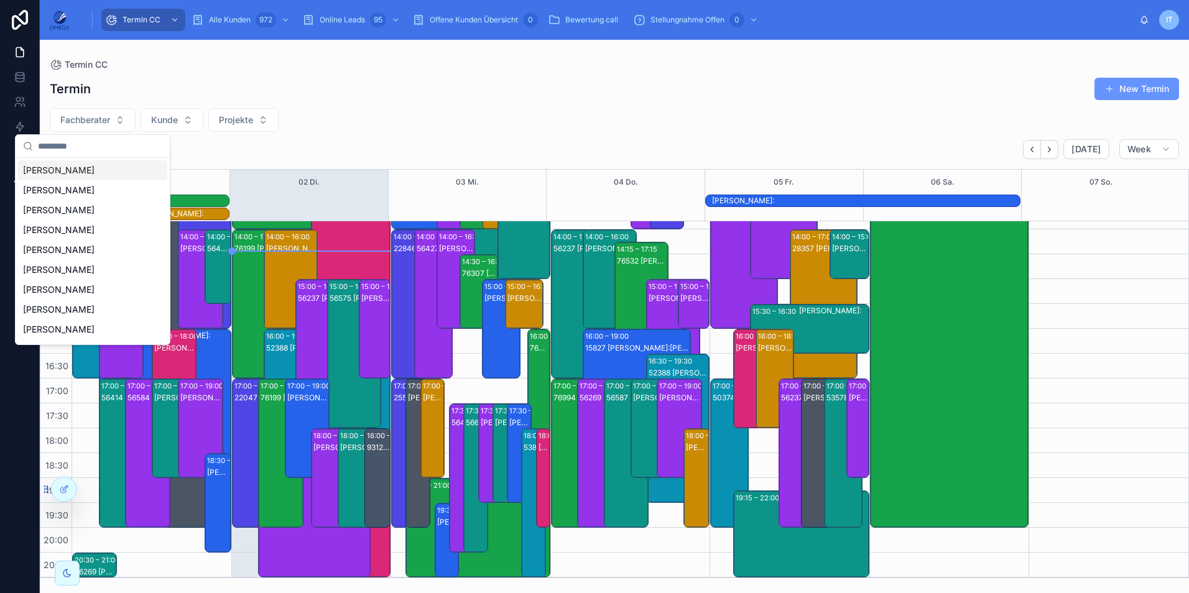
click at [371, 129] on div "Fachberater [PERSON_NAME] Projekte" at bounding box center [614, 120] width 1149 height 24
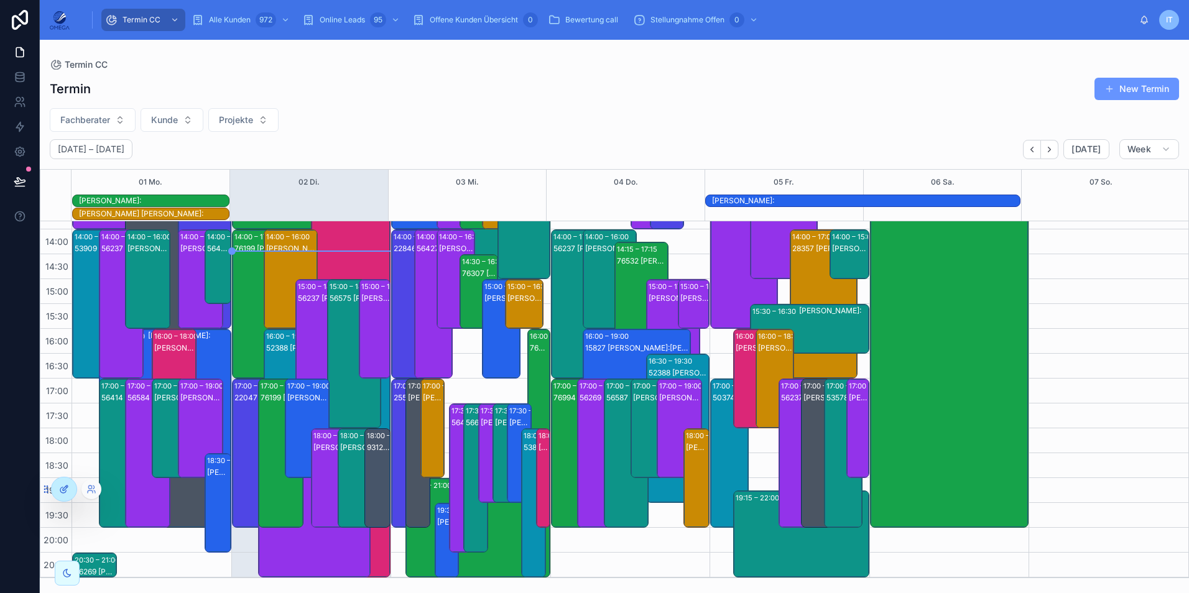
click at [63, 488] on icon at bounding box center [64, 489] width 10 height 10
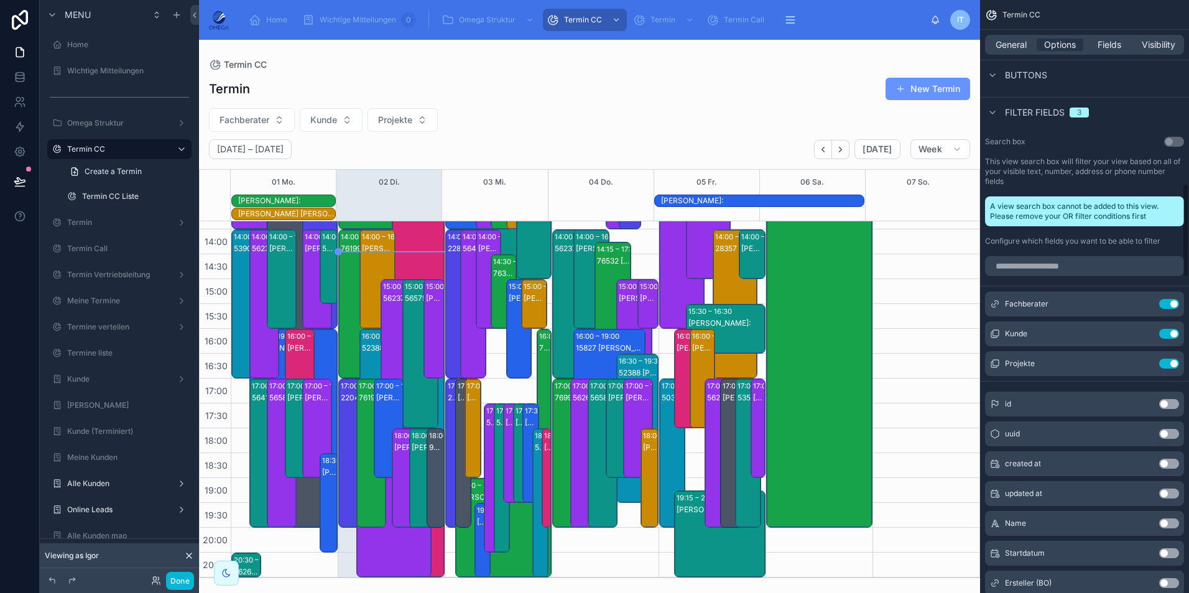
scroll to position [1182, 0]
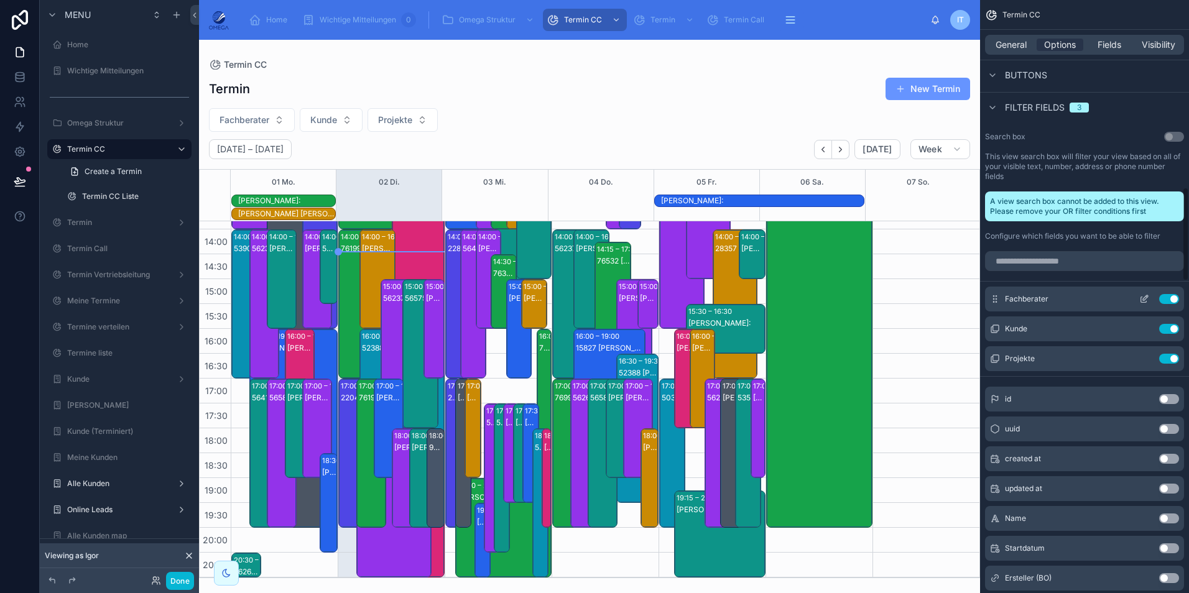
click at [1145, 297] on icon "scrollable content" at bounding box center [1144, 300] width 6 height 6
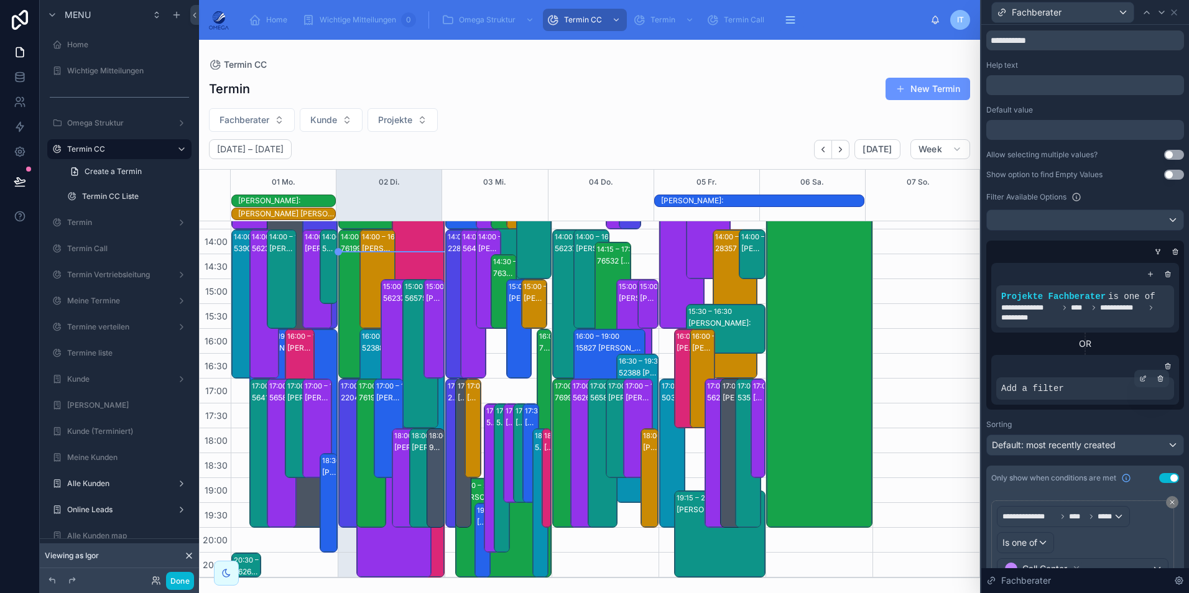
scroll to position [164, 0]
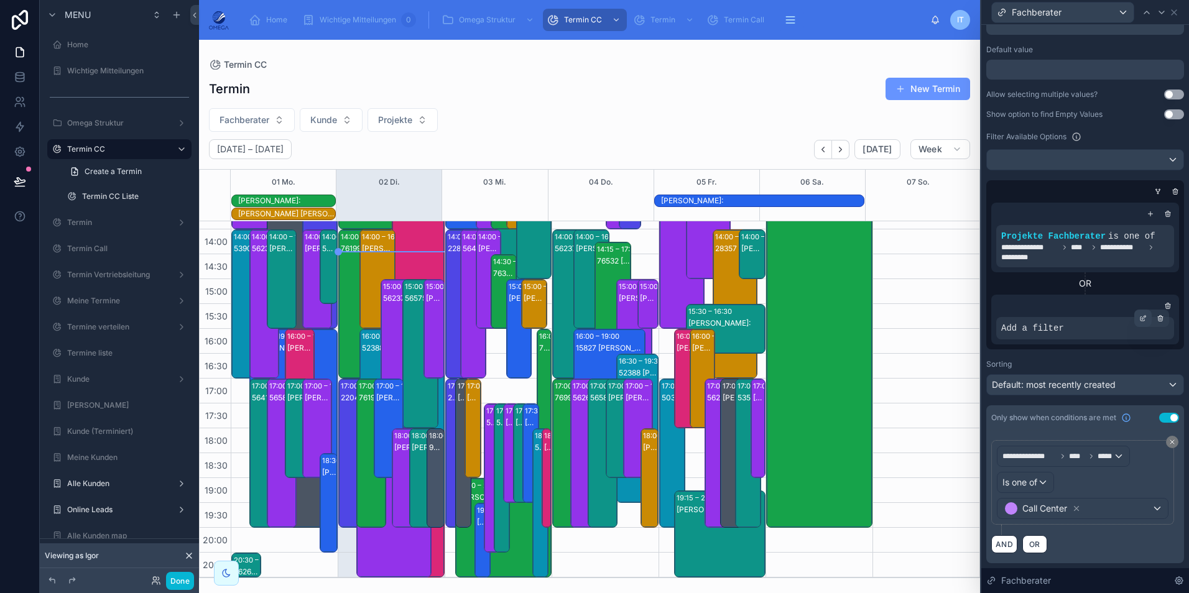
click at [1139, 322] on icon at bounding box center [1142, 318] width 7 height 7
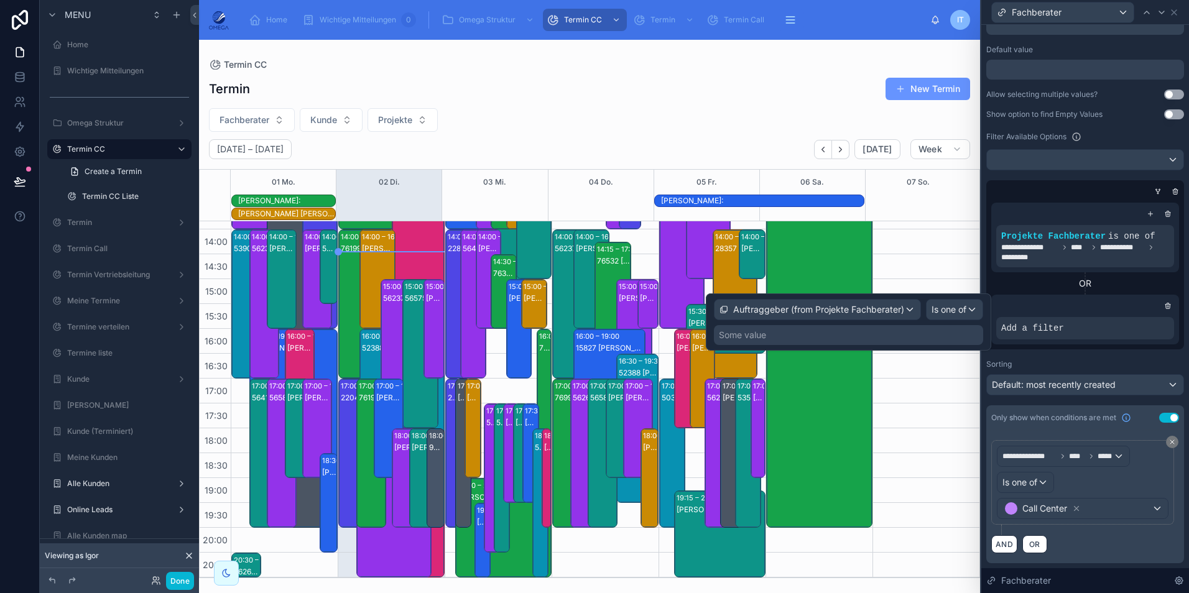
click at [891, 338] on div "Some value" at bounding box center [848, 335] width 269 height 20
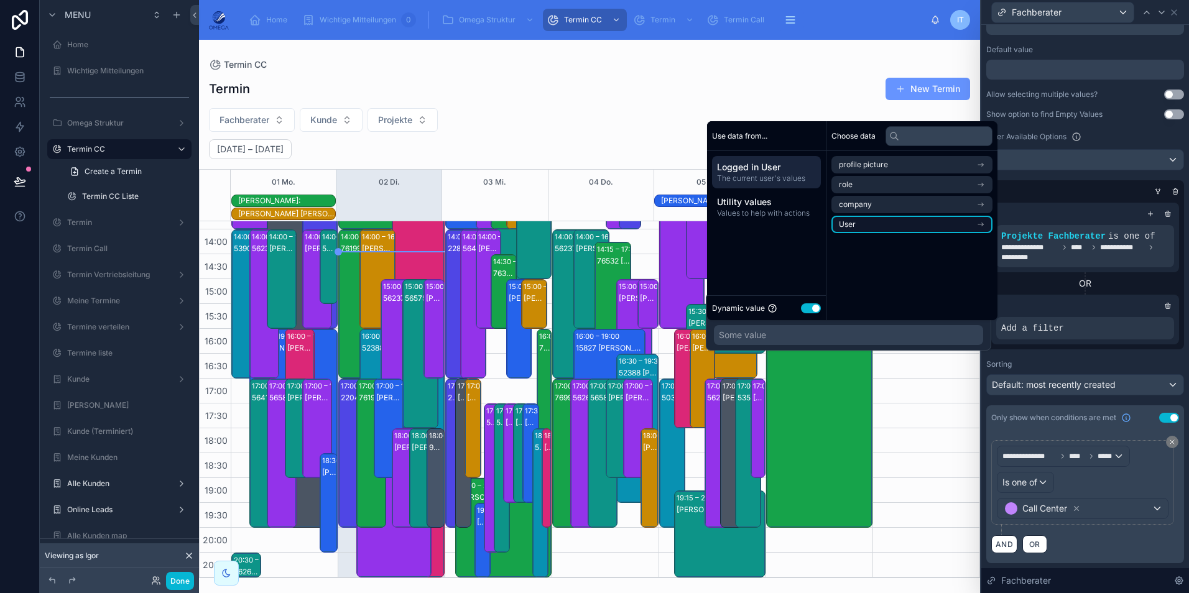
click at [859, 226] on li "User" at bounding box center [911, 224] width 161 height 17
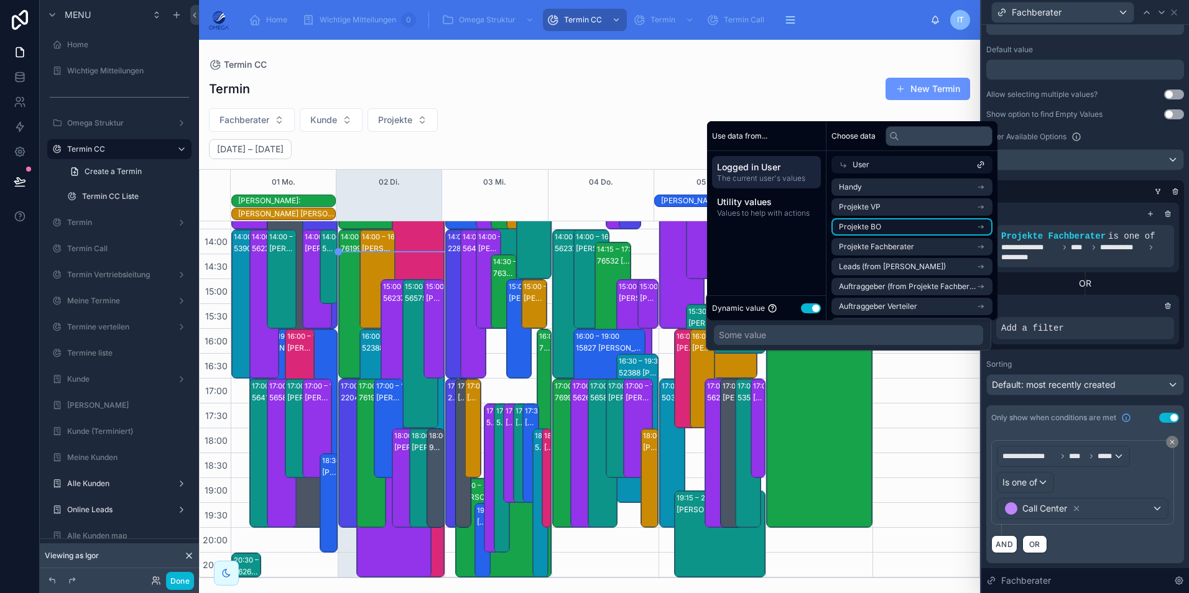
click at [899, 229] on li "Projekte BO" at bounding box center [911, 226] width 161 height 17
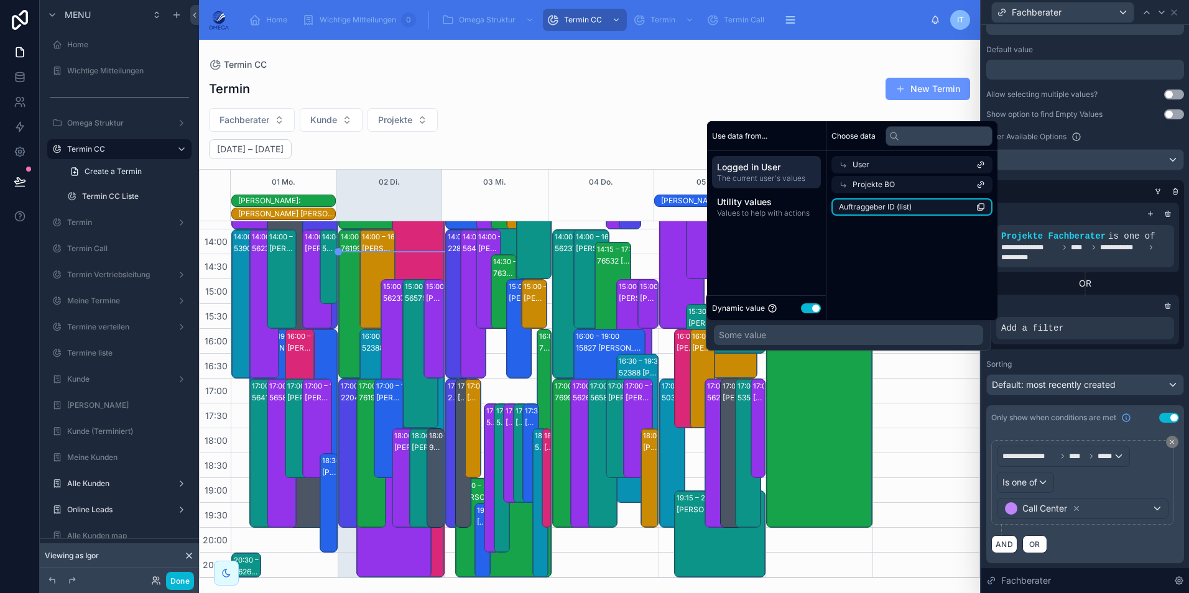
click at [882, 213] on li "Auftraggeber ID (list)" at bounding box center [911, 206] width 161 height 17
click at [877, 210] on span "Auftraggeber ID (list)" at bounding box center [875, 207] width 73 height 10
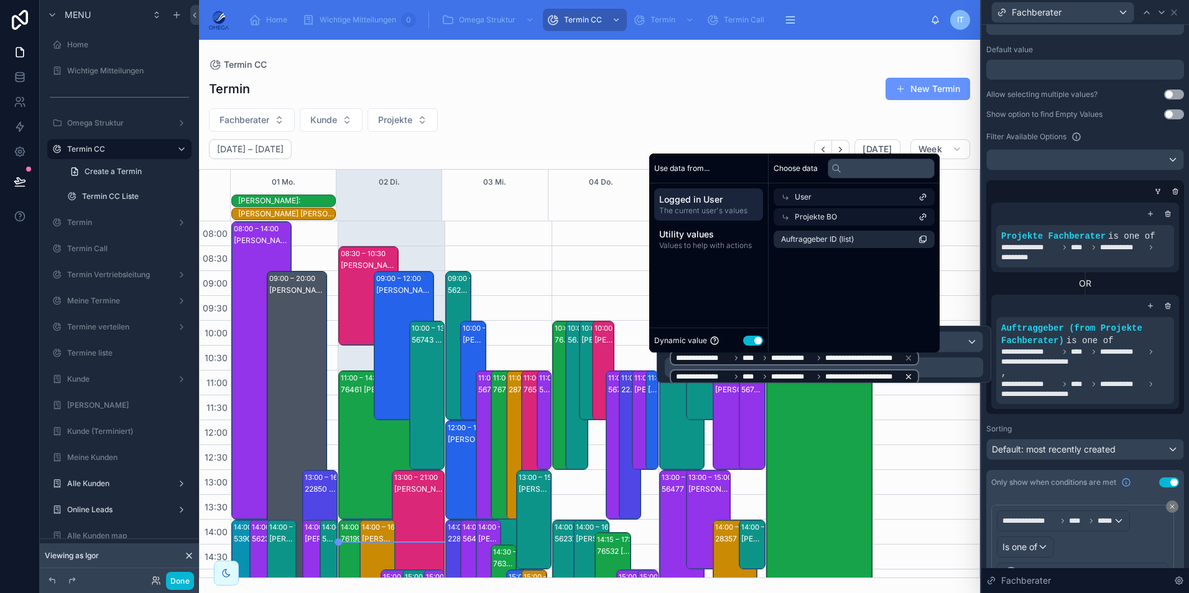
scroll to position [290, 0]
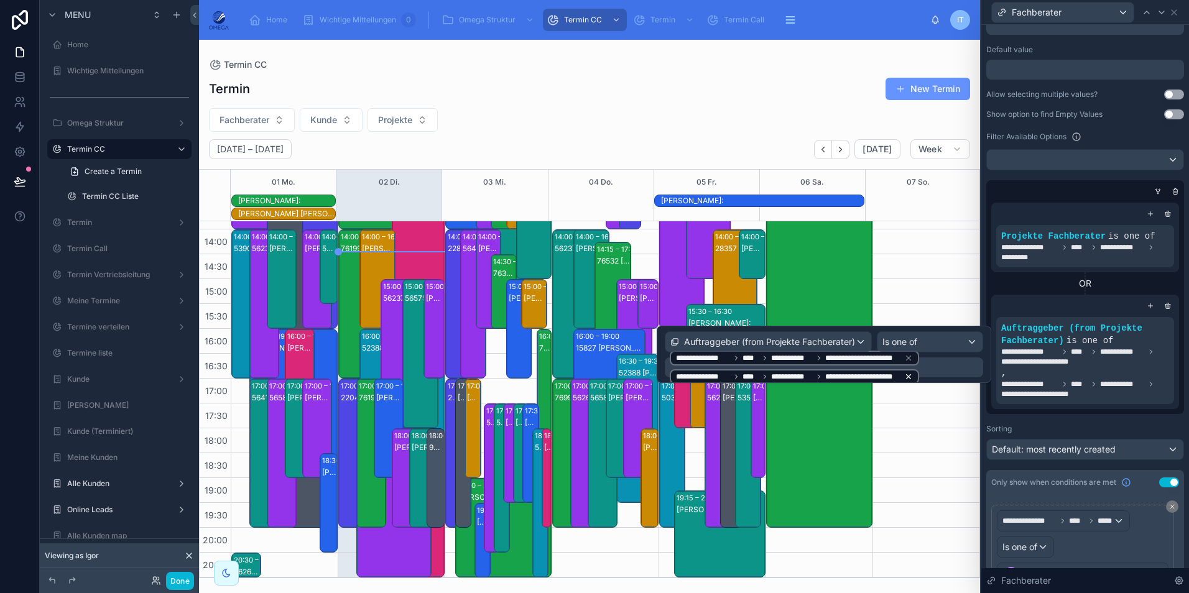
click at [904, 375] on icon at bounding box center [908, 376] width 9 height 9
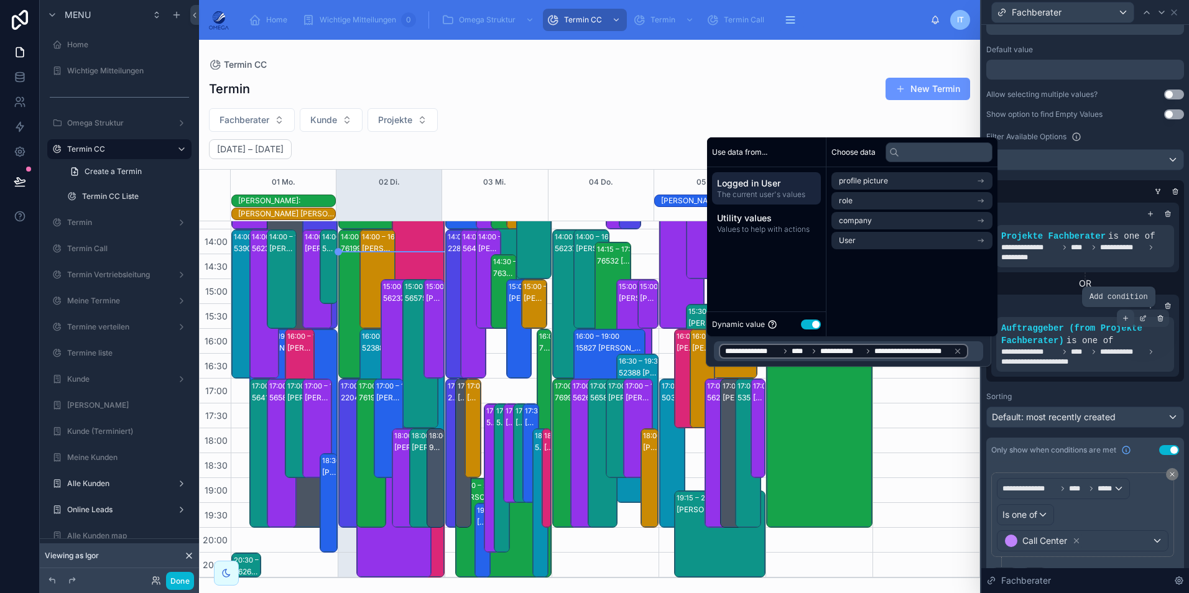
click at [1122, 319] on icon at bounding box center [1125, 318] width 7 height 7
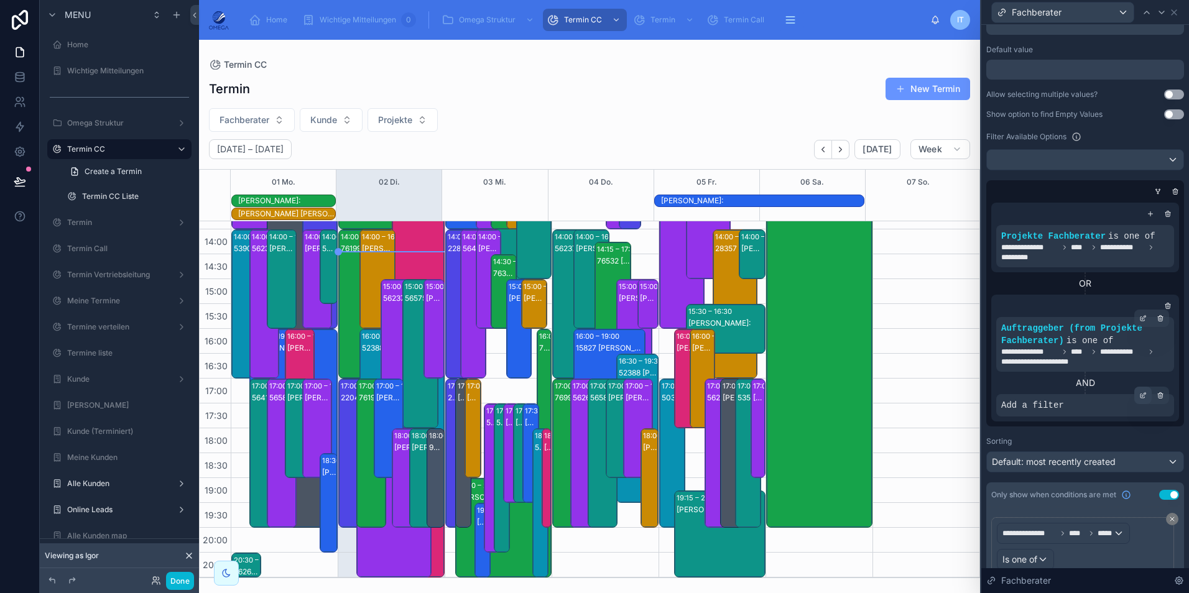
click at [1134, 397] on div at bounding box center [1142, 395] width 17 height 17
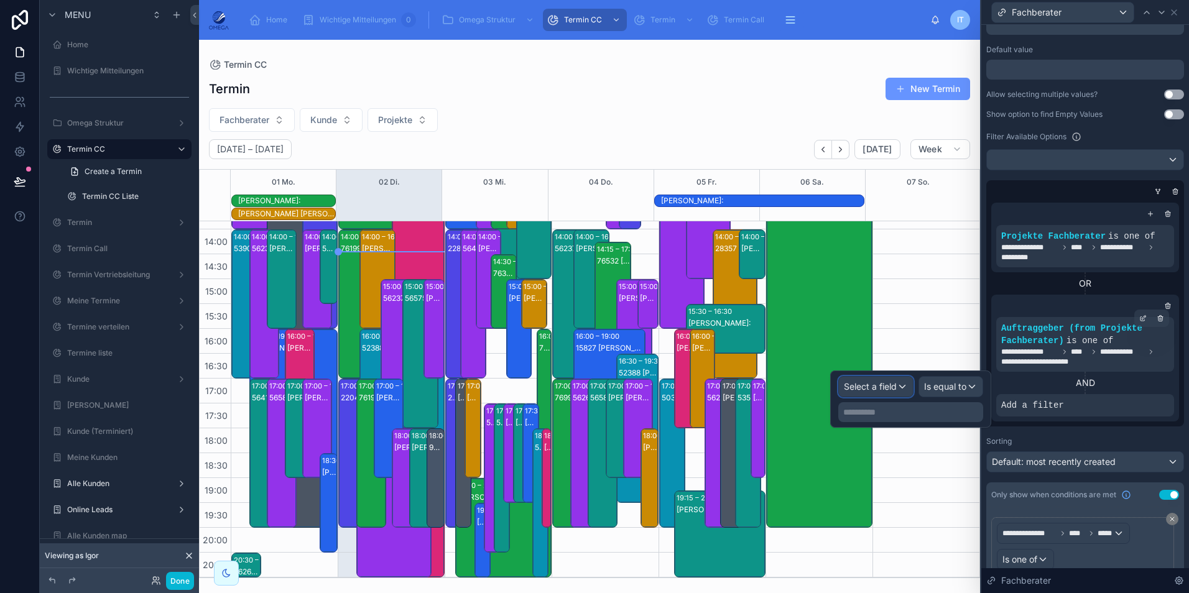
click at [876, 386] on span "Select a field" at bounding box center [870, 386] width 53 height 11
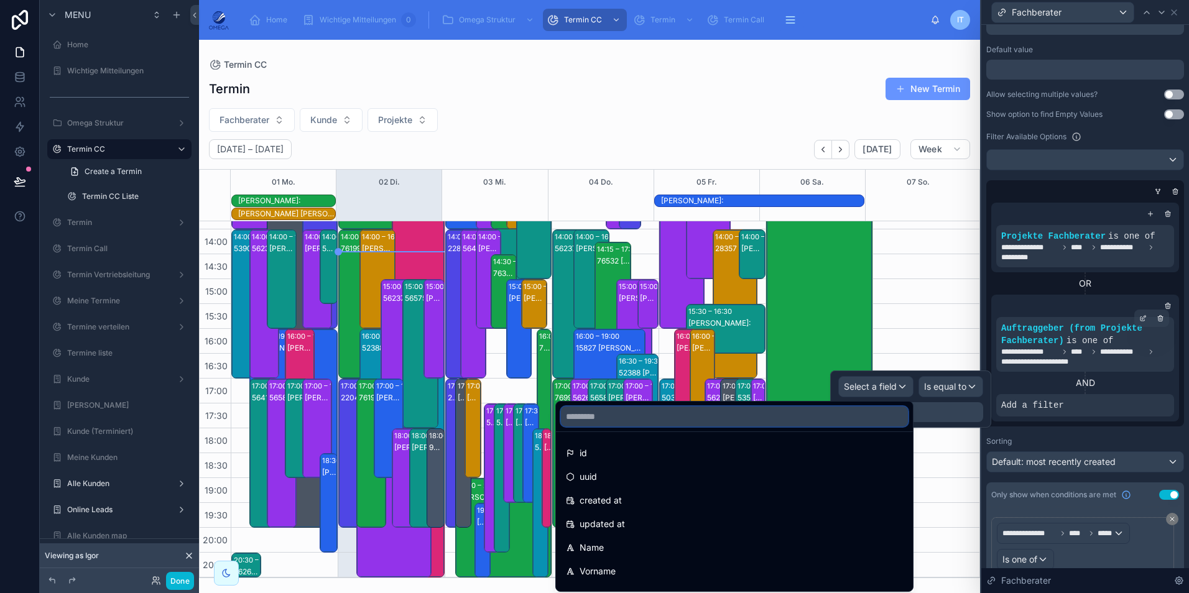
click at [670, 419] on input "text" at bounding box center [734, 417] width 347 height 20
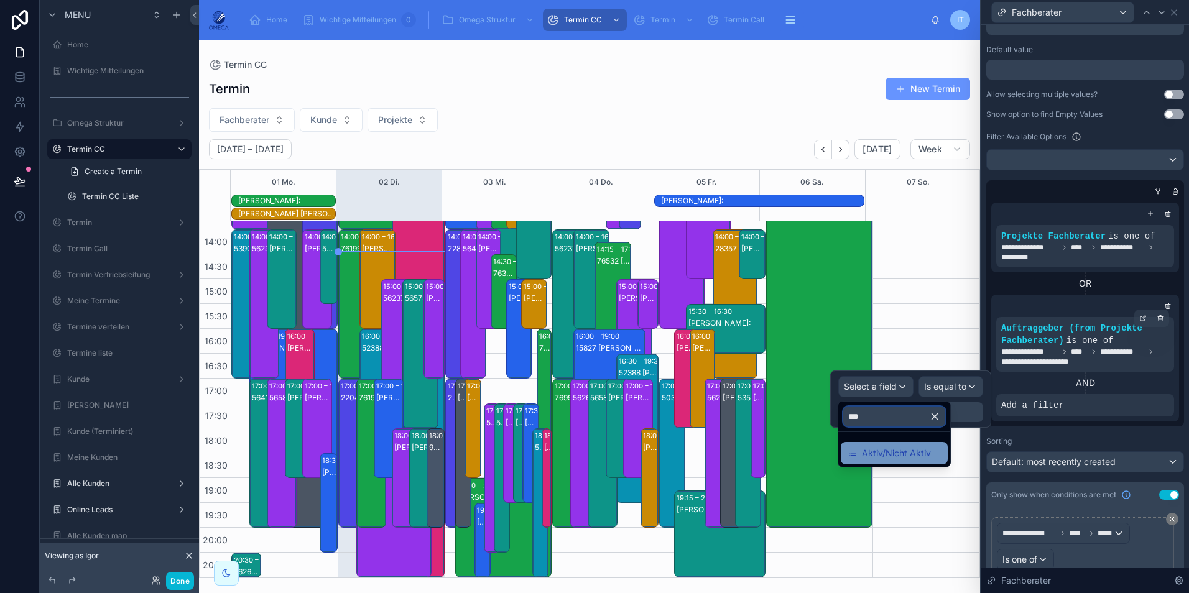
type input "***"
click at [928, 456] on span "Aktiv/Nicht Aktiv" at bounding box center [896, 453] width 69 height 15
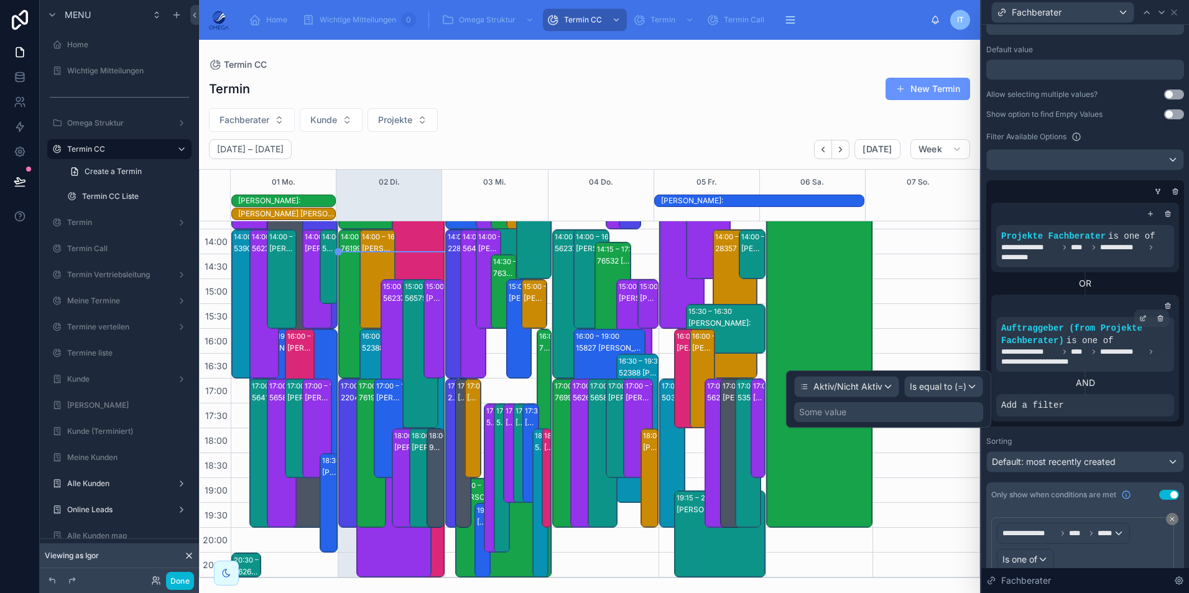
click at [914, 414] on div "Some value" at bounding box center [888, 412] width 189 height 20
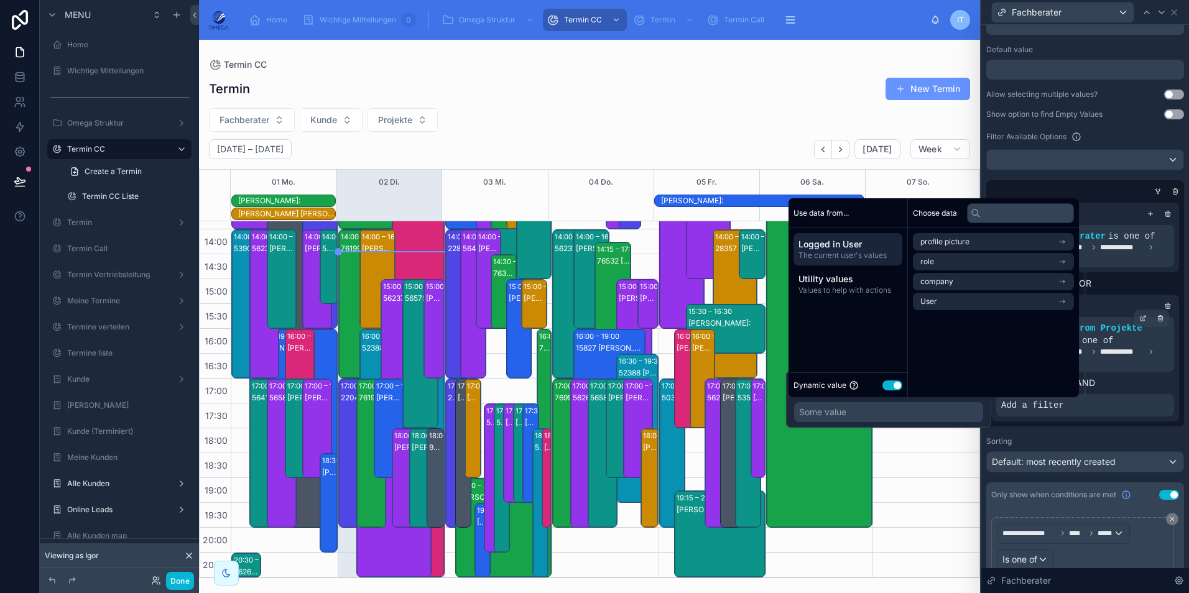
click at [888, 387] on button "Use setting" at bounding box center [892, 386] width 20 height 10
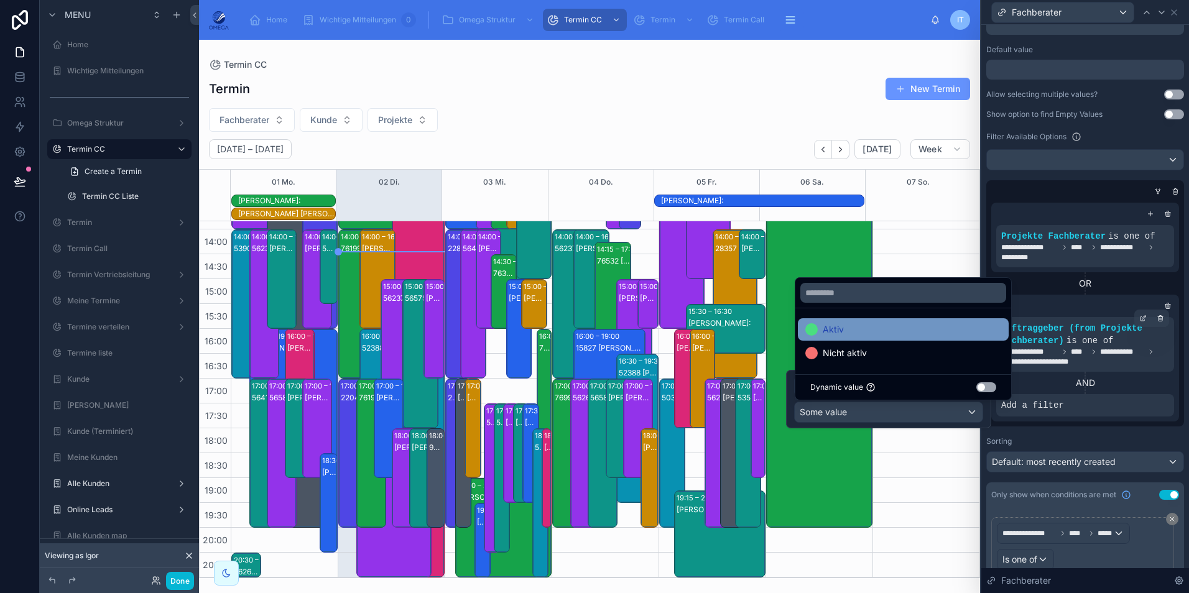
click at [869, 328] on div "Aktiv" at bounding box center [903, 329] width 196 height 15
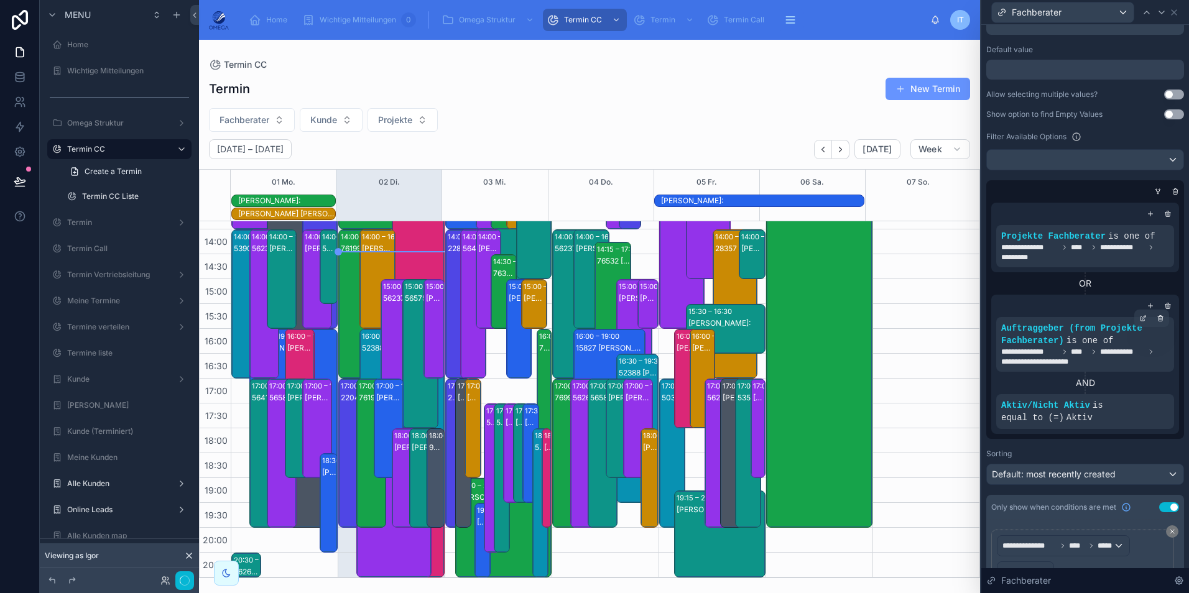
click at [1085, 178] on div "**********" at bounding box center [1085, 259] width 198 height 787
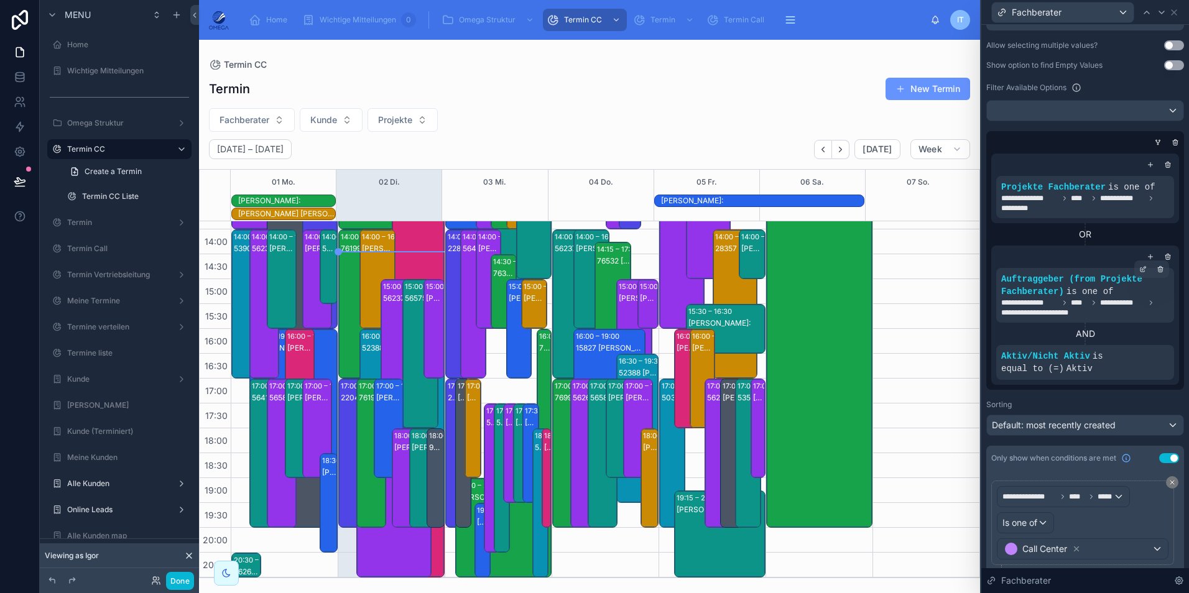
scroll to position [254, 0]
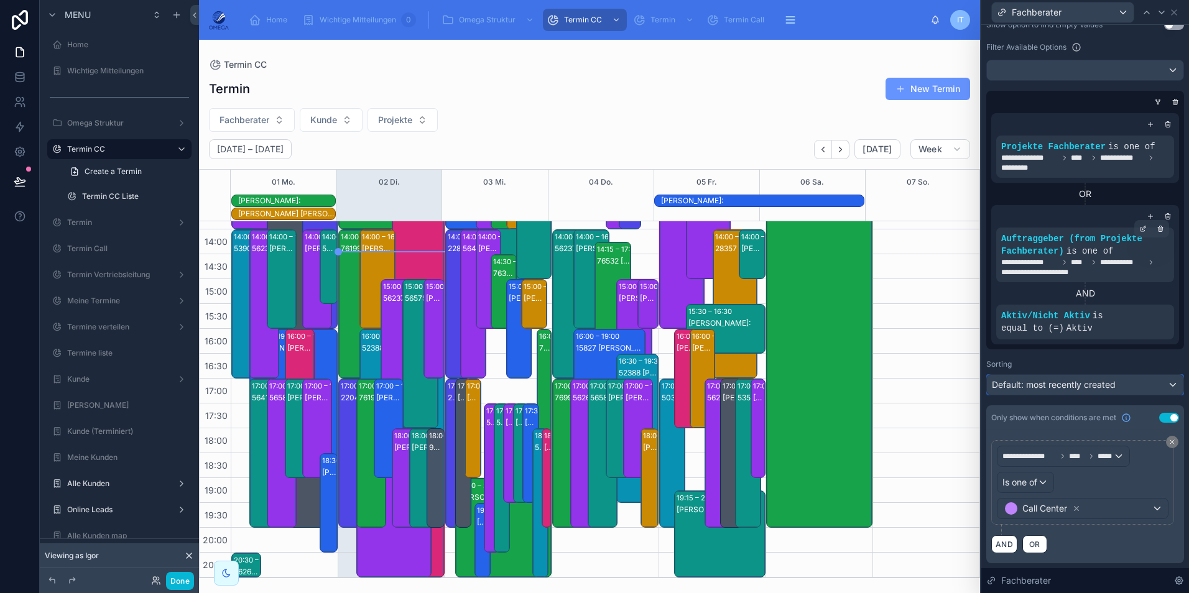
click at [1085, 391] on div "Default: most recently created" at bounding box center [1085, 385] width 197 height 20
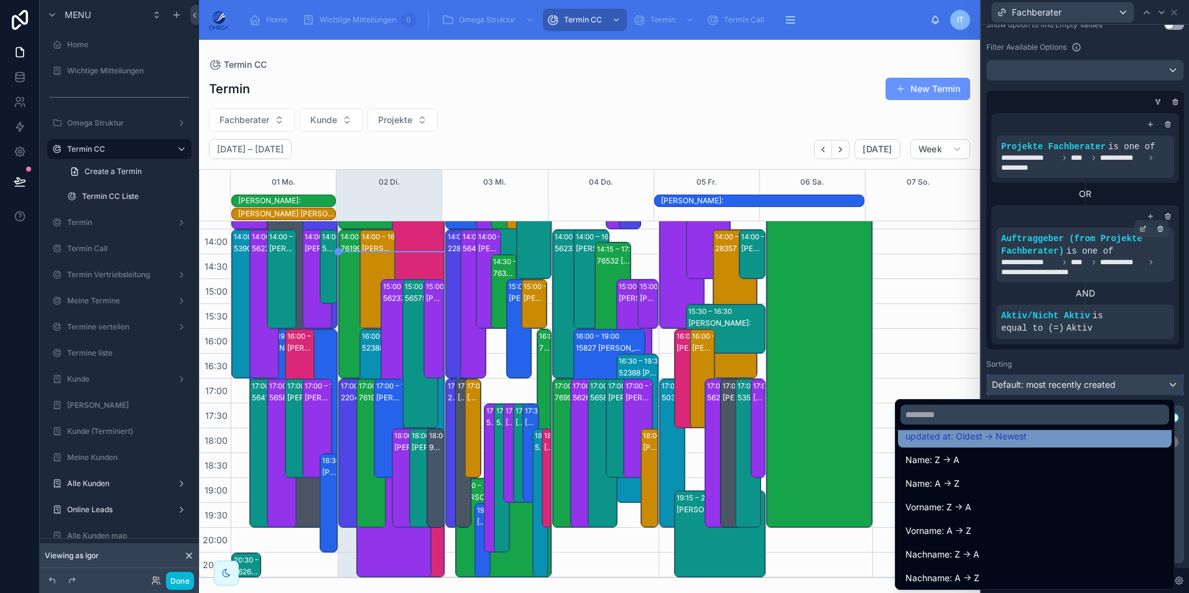
scroll to position [124, 0]
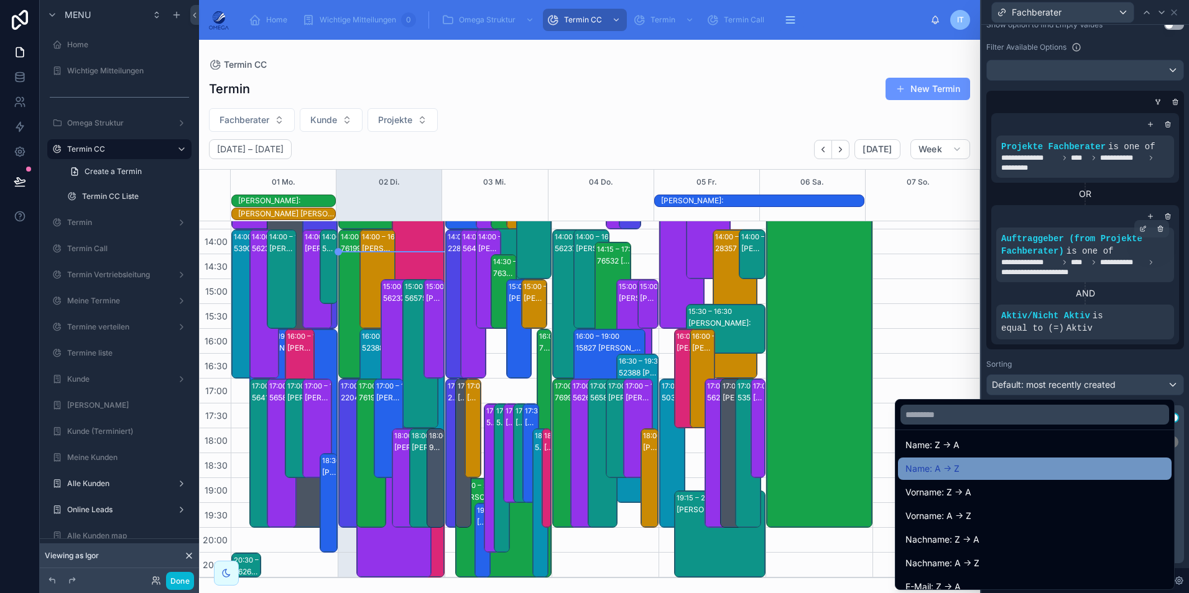
click at [954, 470] on div "Name: A -> Z" at bounding box center [1034, 468] width 259 height 15
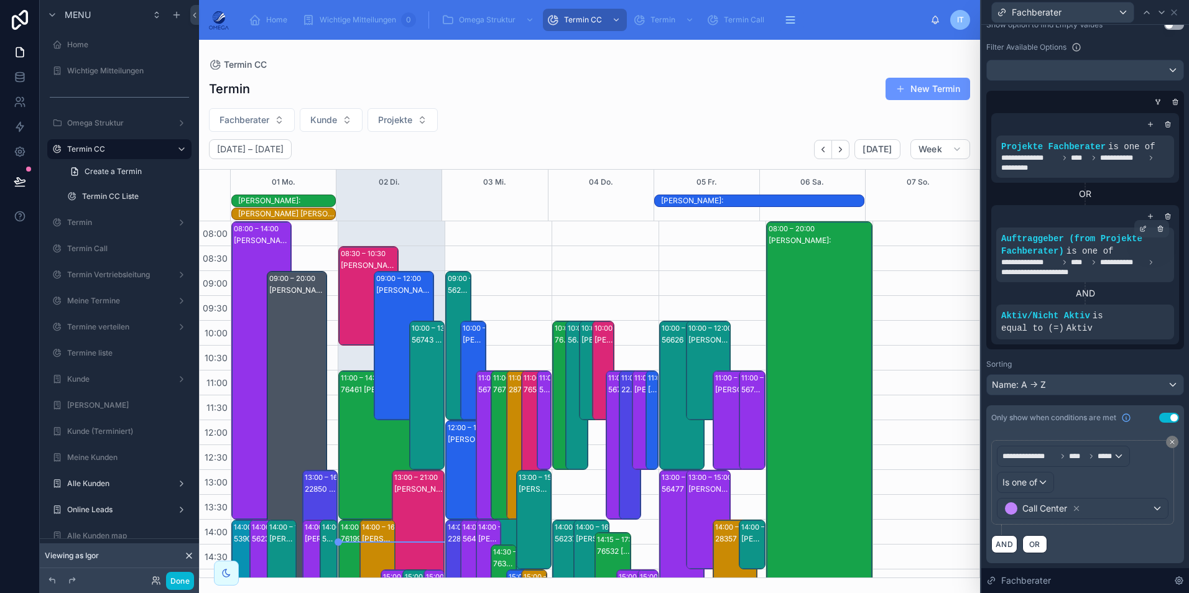
scroll to position [290, 0]
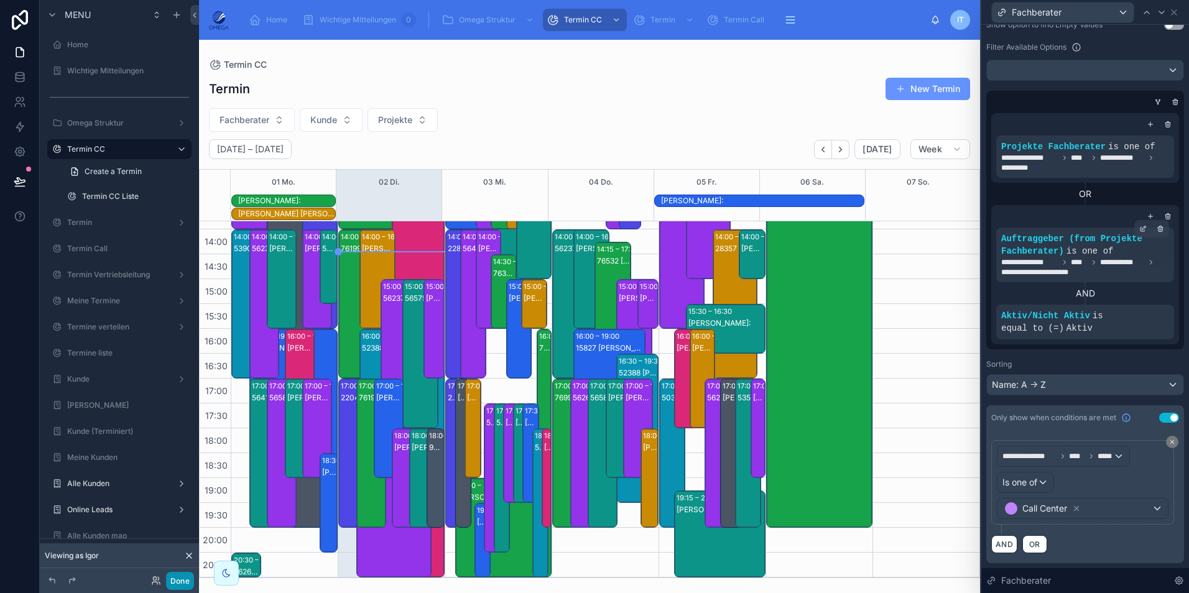
click at [183, 584] on button "Done" at bounding box center [180, 581] width 28 height 18
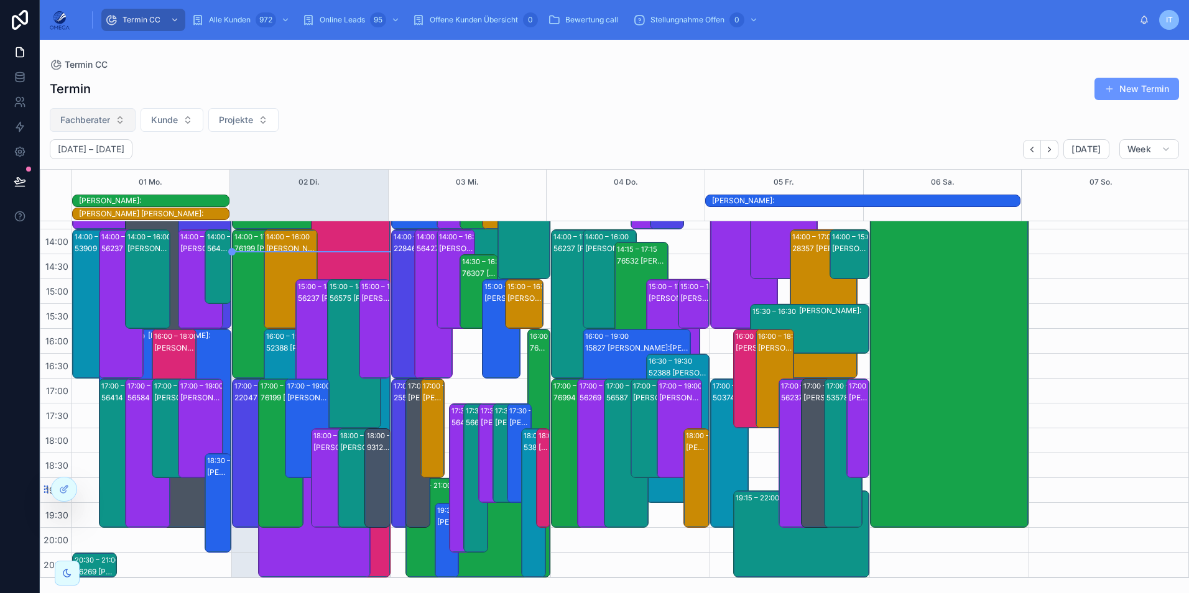
click at [119, 121] on button "Fachberater" at bounding box center [93, 120] width 86 height 24
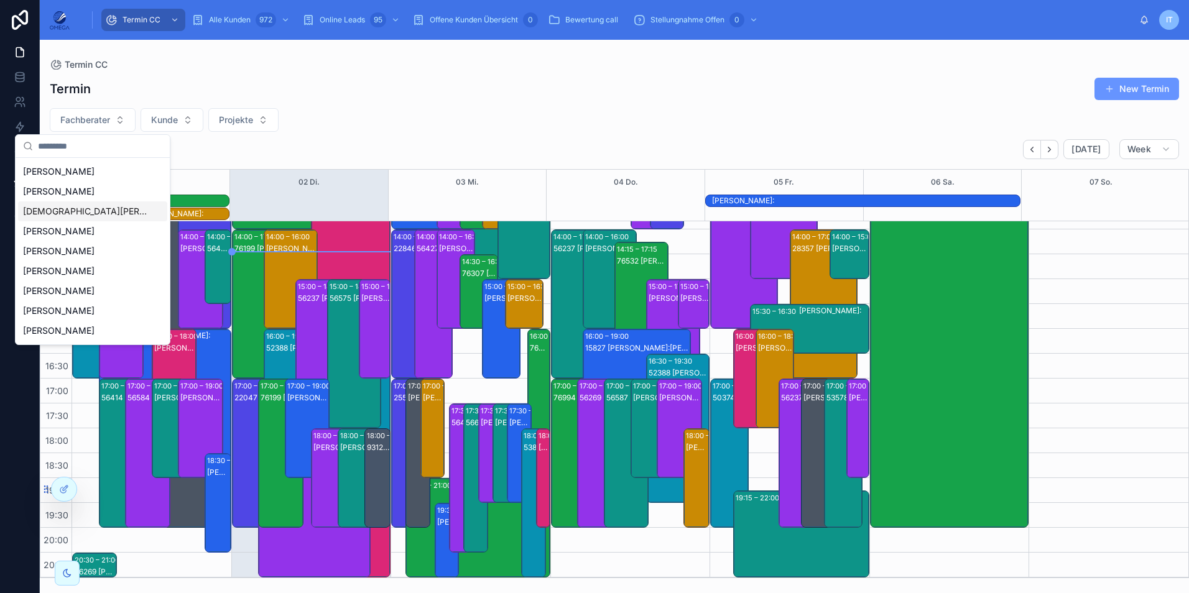
scroll to position [0, 0]
click at [425, 106] on div "Termin New Termin Fachberater [PERSON_NAME] Projekte [DATE] – [DATE] [DATE] Wee…" at bounding box center [614, 324] width 1149 height 509
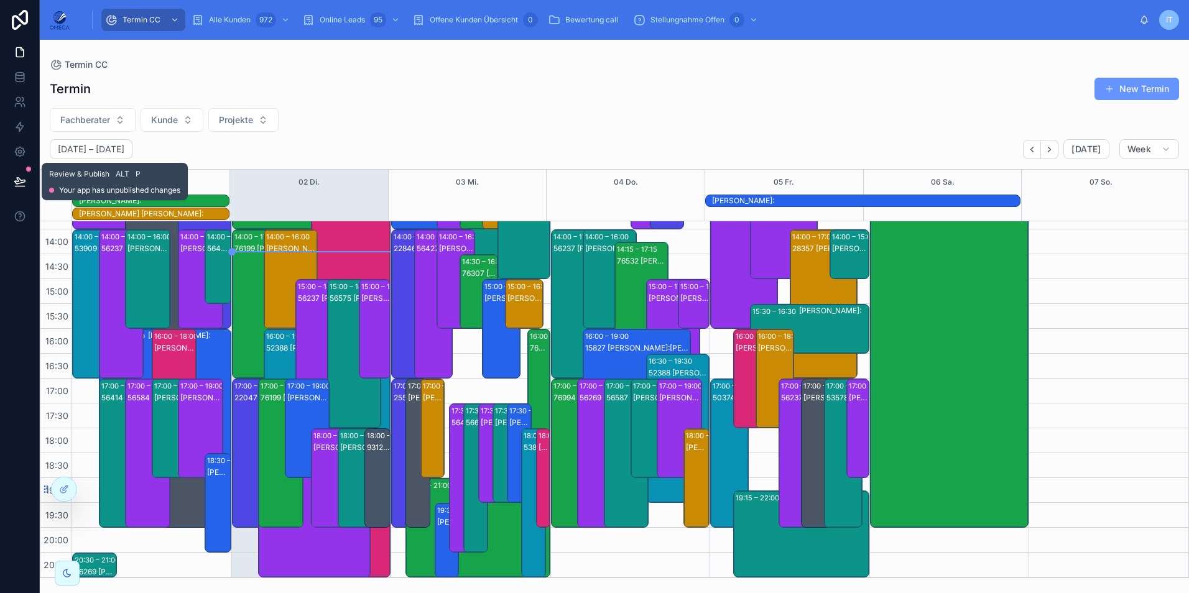
click at [29, 182] on button at bounding box center [19, 181] width 27 height 35
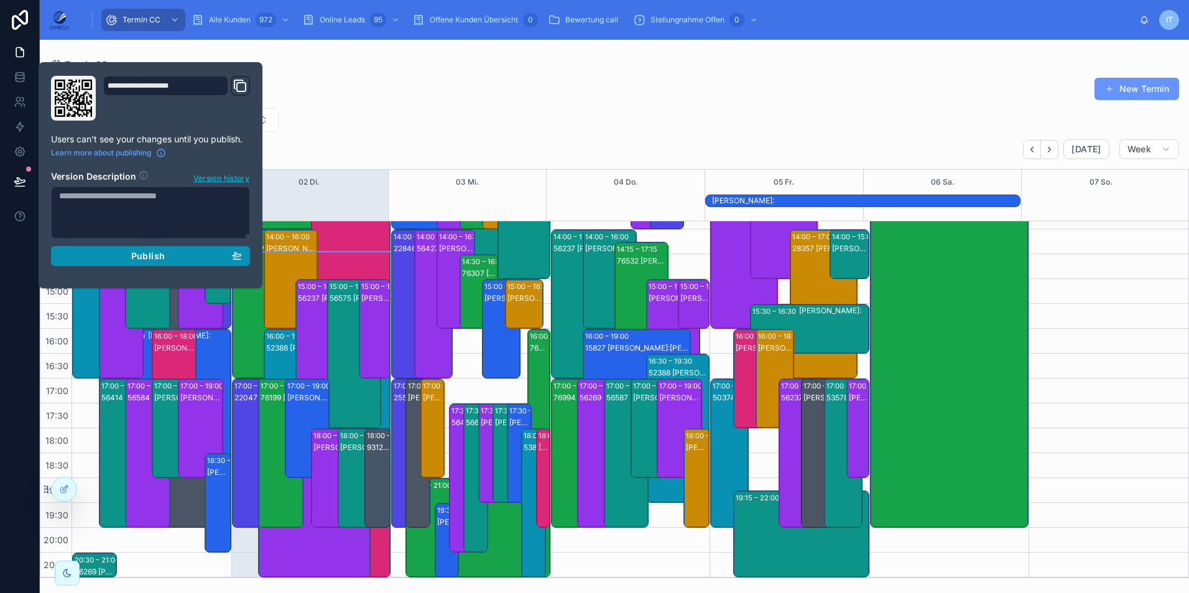
click at [139, 254] on span "Publish" at bounding box center [148, 256] width 34 height 11
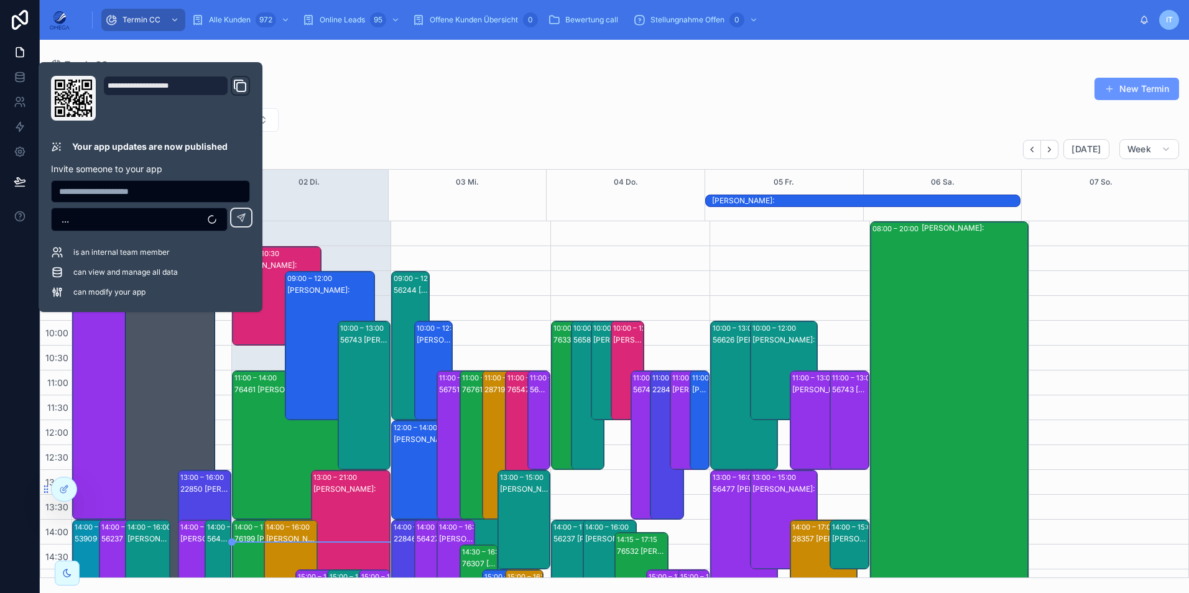
scroll to position [290, 0]
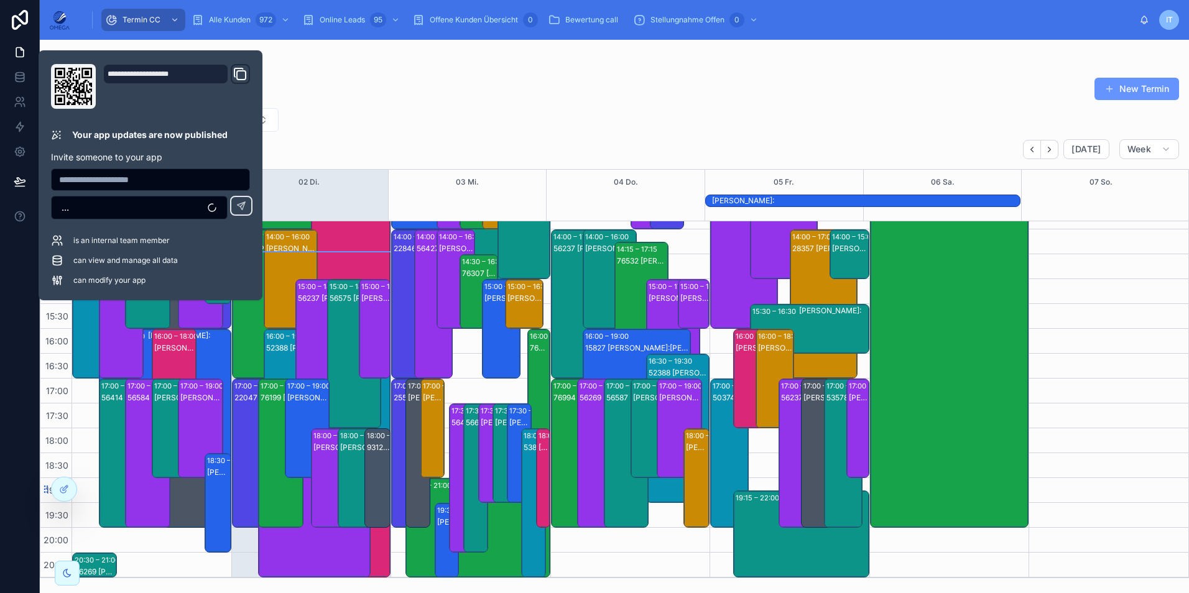
click at [562, 116] on div "Fachberater [PERSON_NAME] Projekte" at bounding box center [614, 120] width 1149 height 24
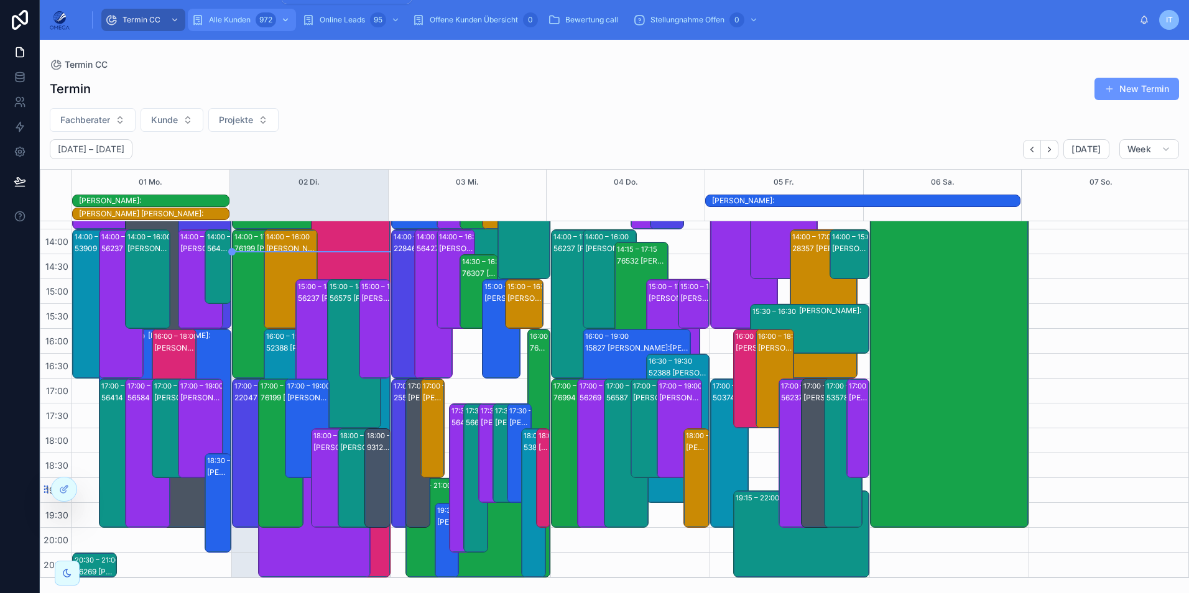
click at [226, 9] on link "Alle Kunden 972" at bounding box center [242, 20] width 108 height 22
